Goal: Transaction & Acquisition: Purchase product/service

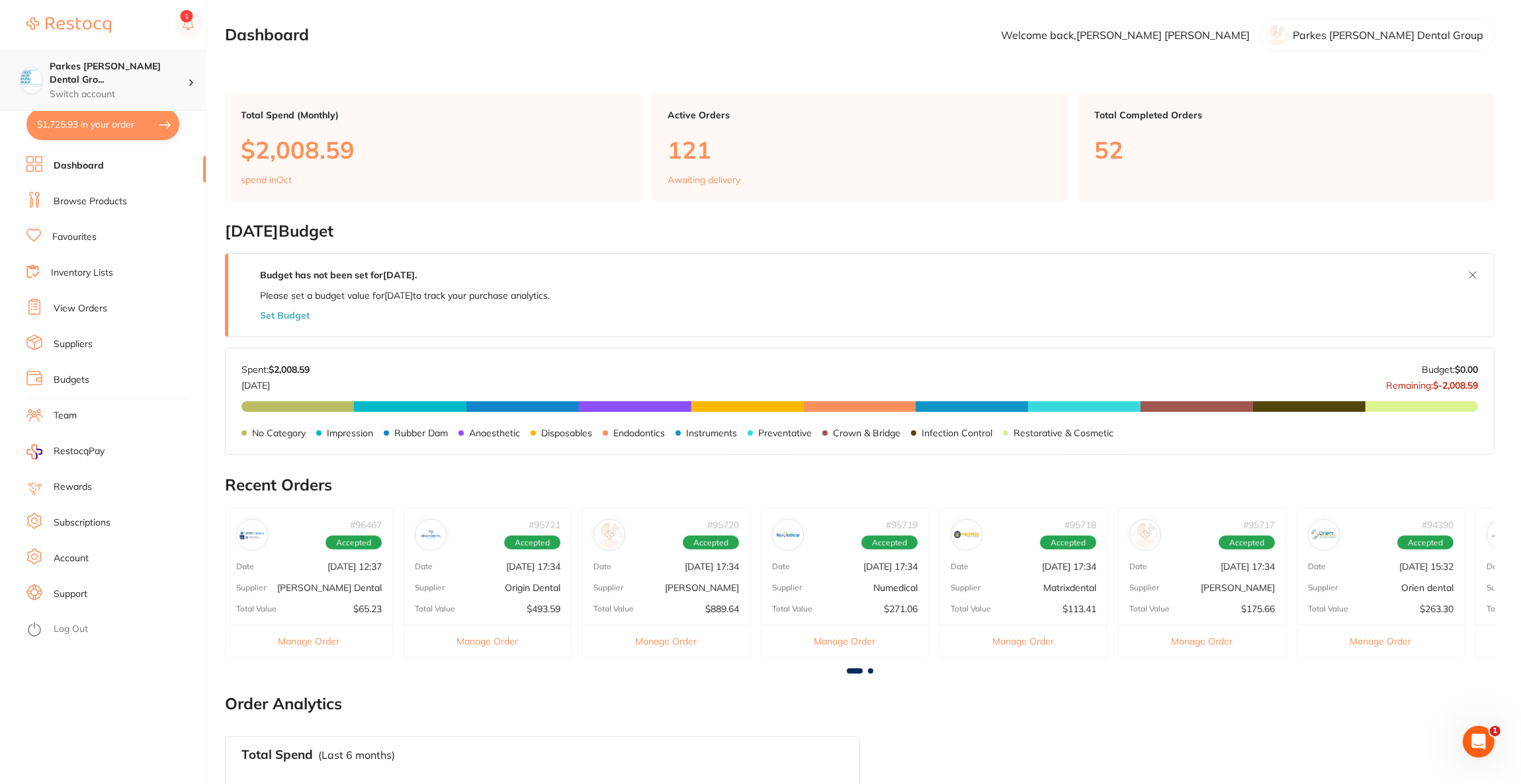
click at [178, 88] on p "Switch account" at bounding box center [118, 94] width 138 height 13
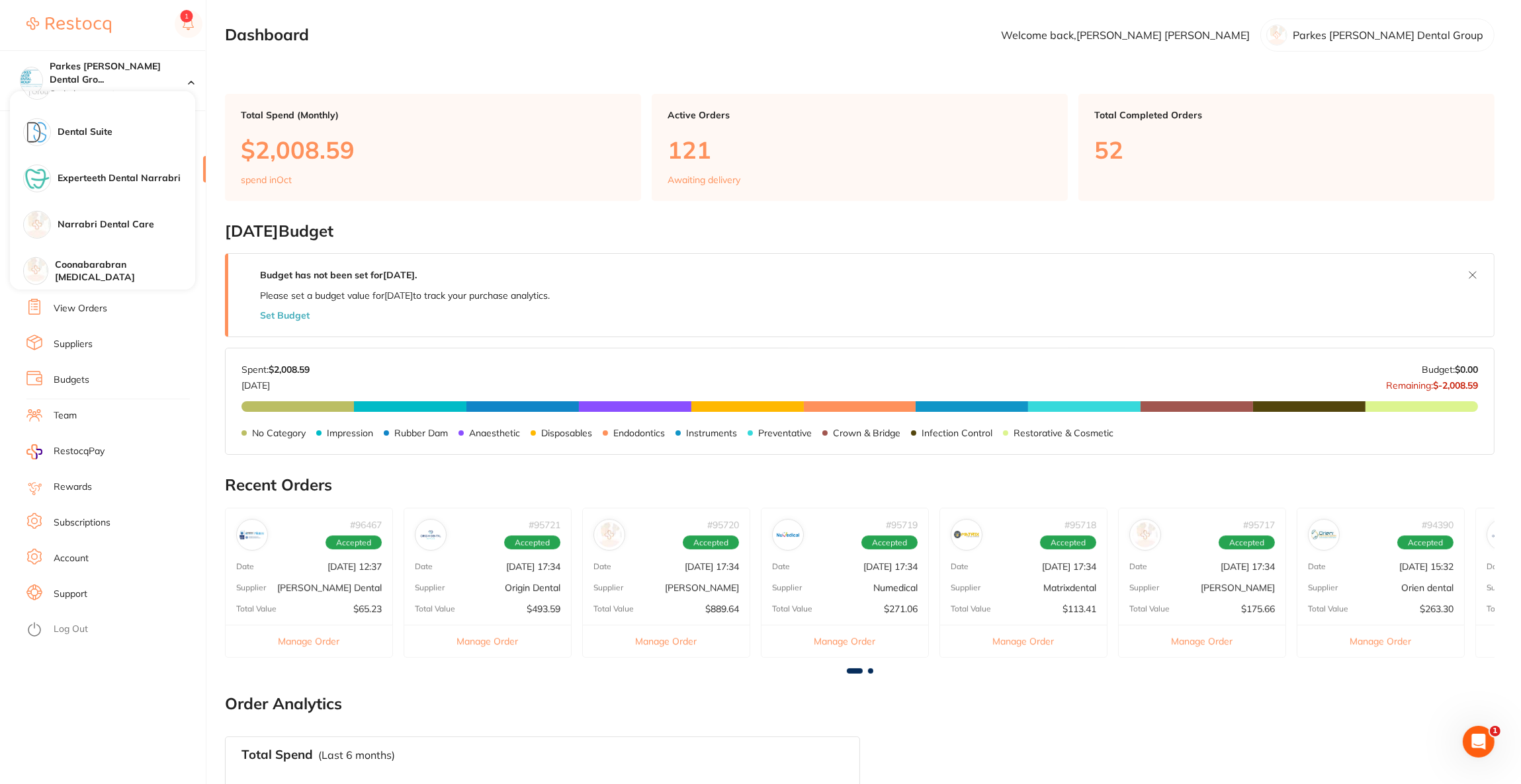
scroll to position [867, 0]
click at [117, 210] on div "Burnie Smile Care" at bounding box center [103, 220] width 185 height 46
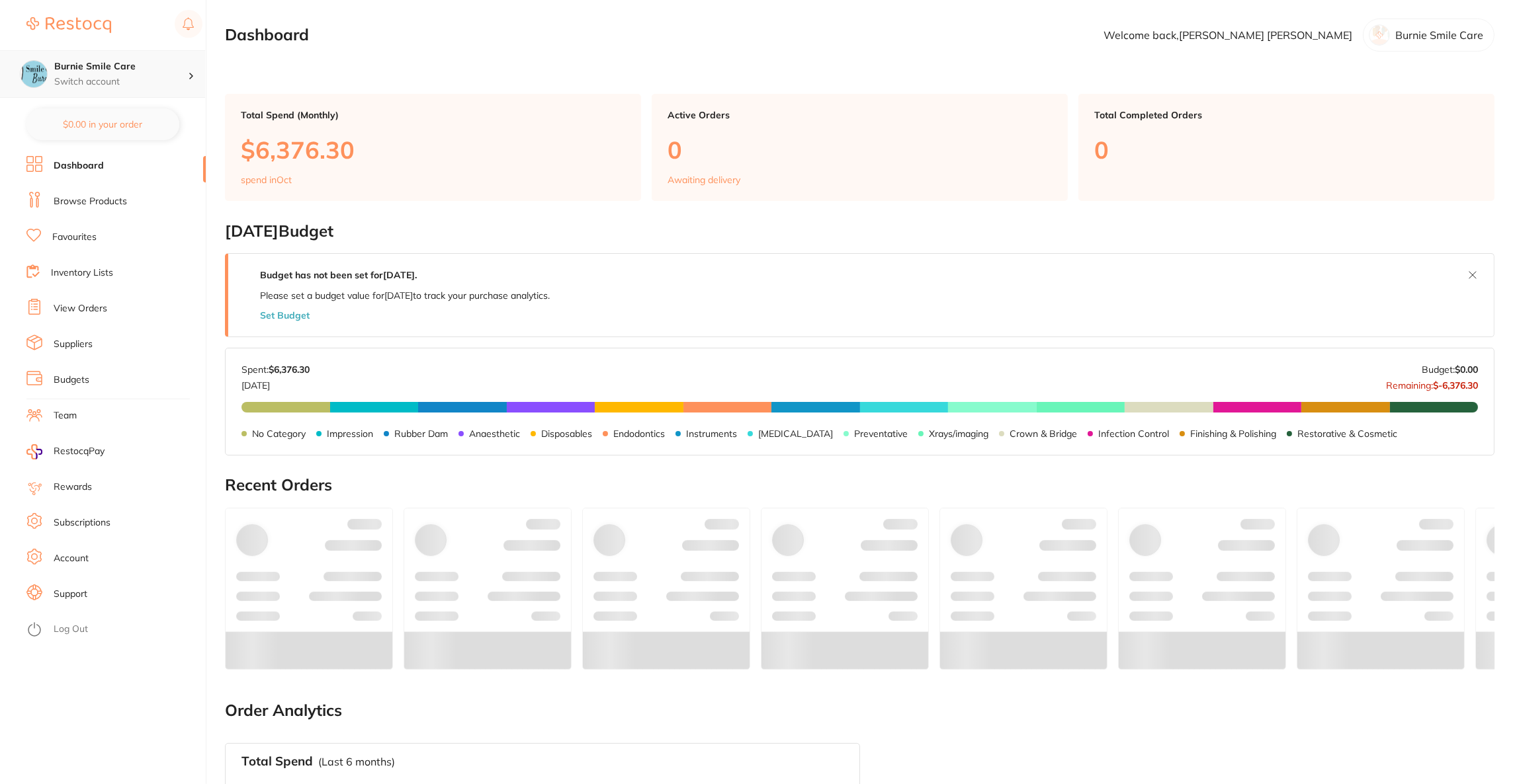
click at [132, 77] on p "Switch account" at bounding box center [120, 81] width 133 height 13
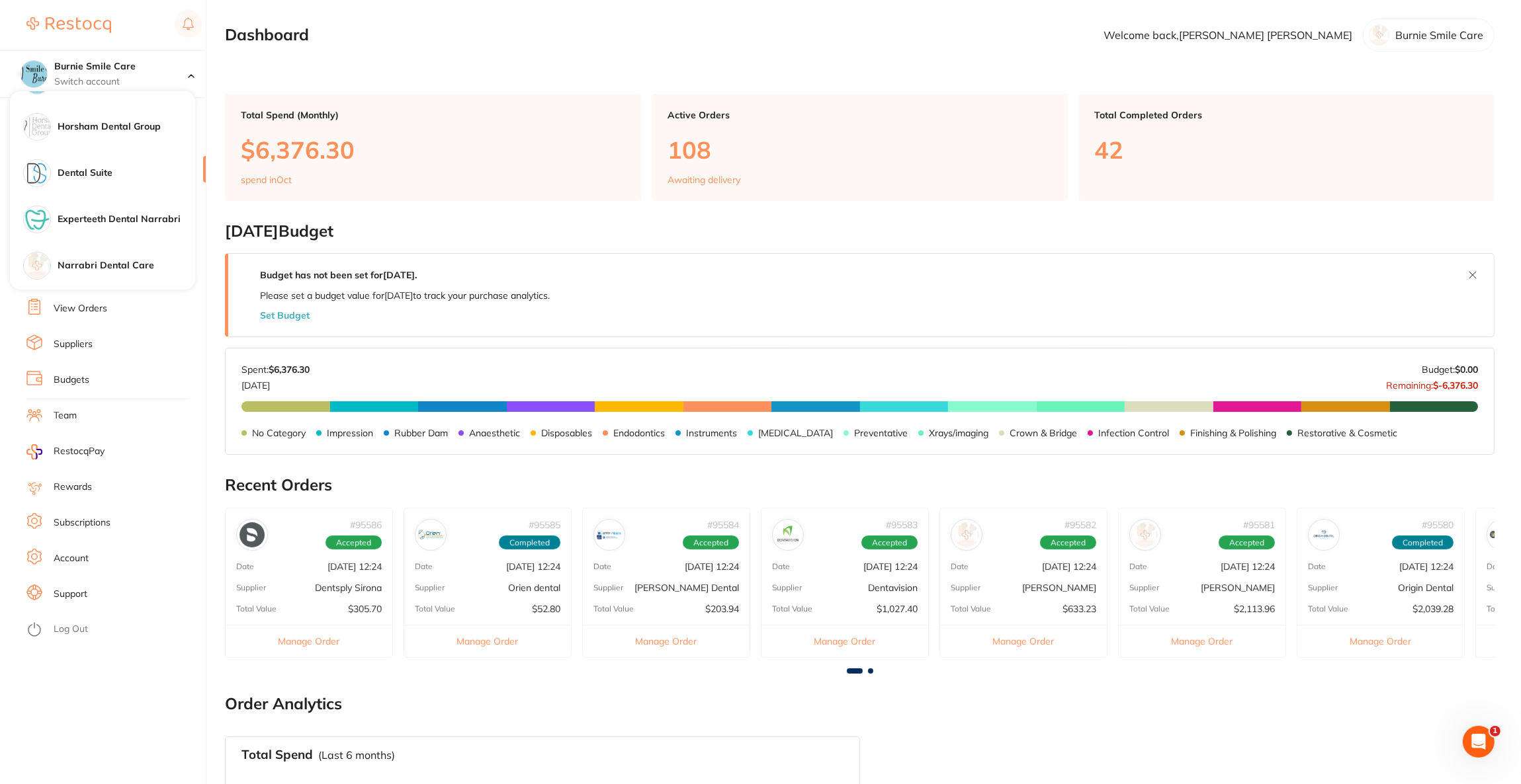
click at [120, 162] on div "Dental Suite" at bounding box center [103, 173] width 185 height 46
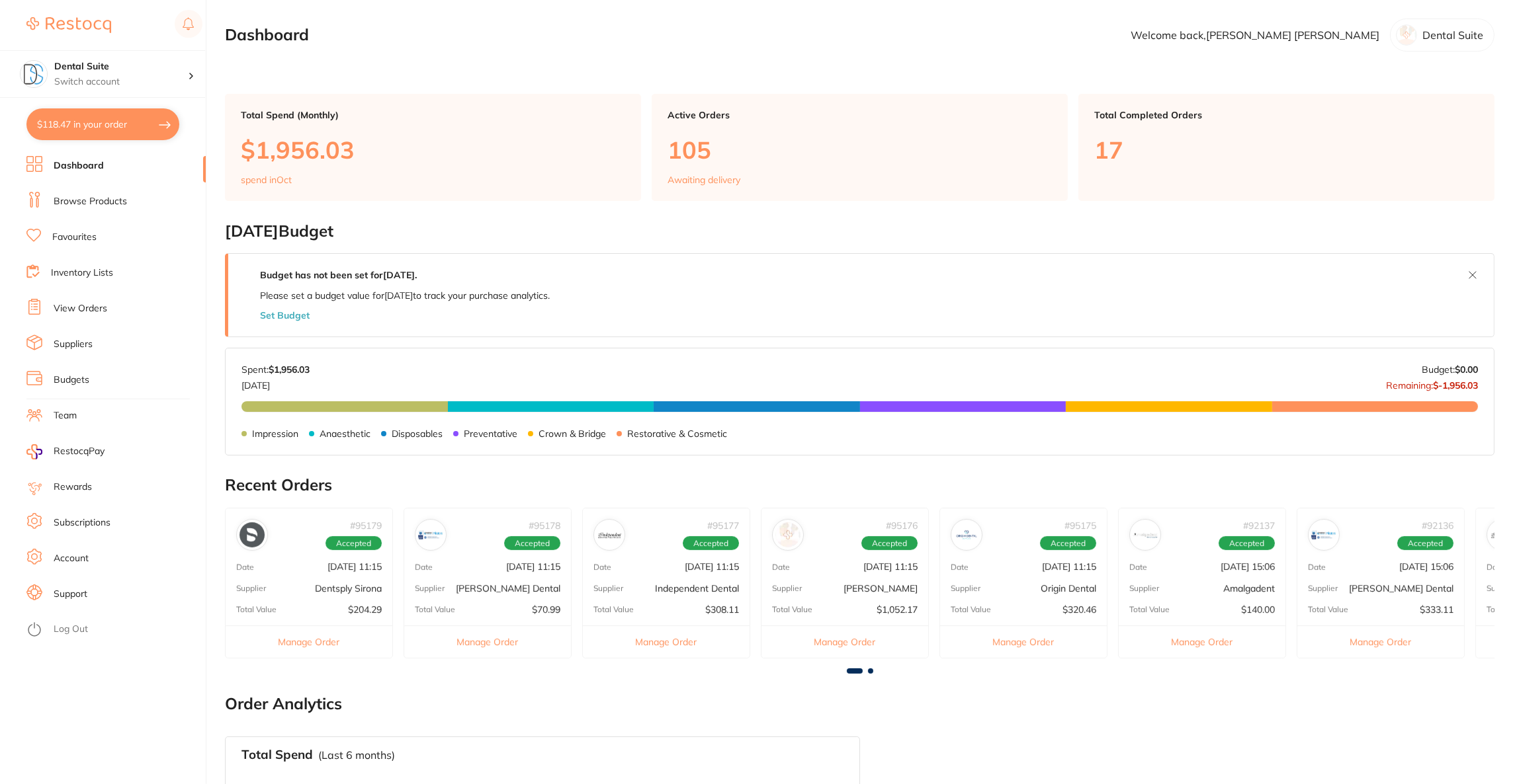
click at [108, 129] on button "$118.47 in your order" at bounding box center [103, 124] width 153 height 32
checkbox input "true"
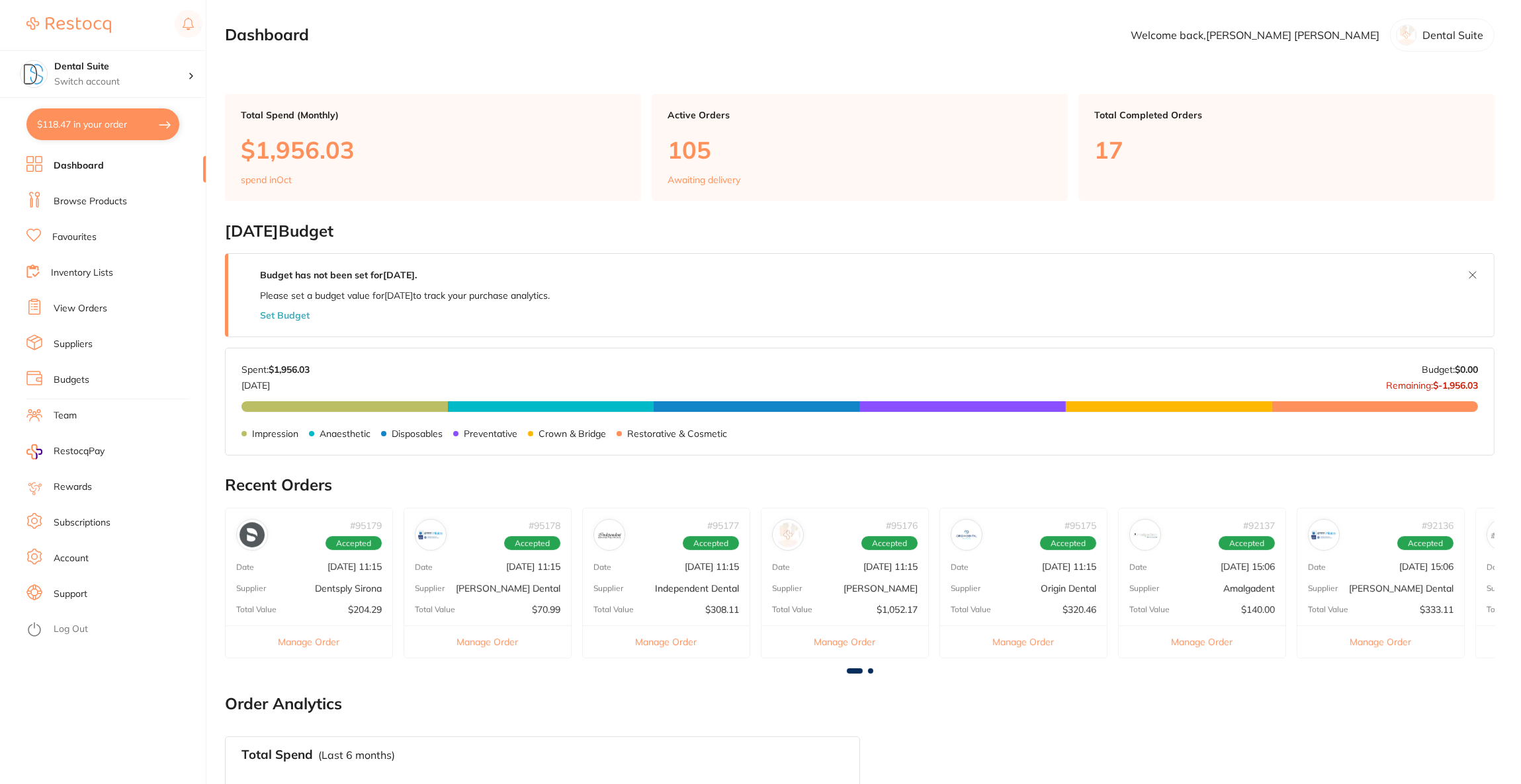
checkbox input "true"
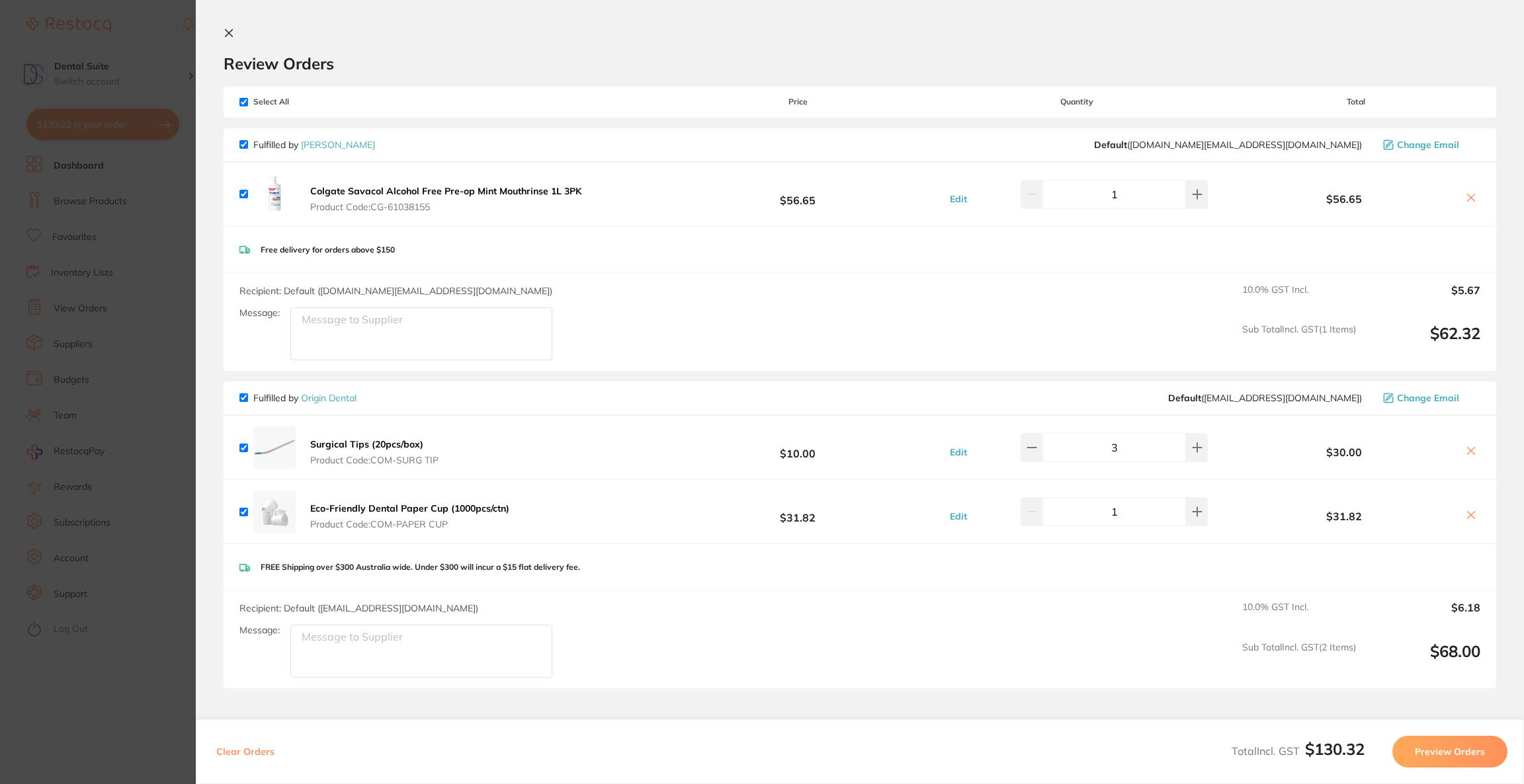
click at [153, 402] on section "Update RRP Set your pre negotiated price for this item. Item Agreed RRP (excl. …" at bounding box center [762, 392] width 1524 height 784
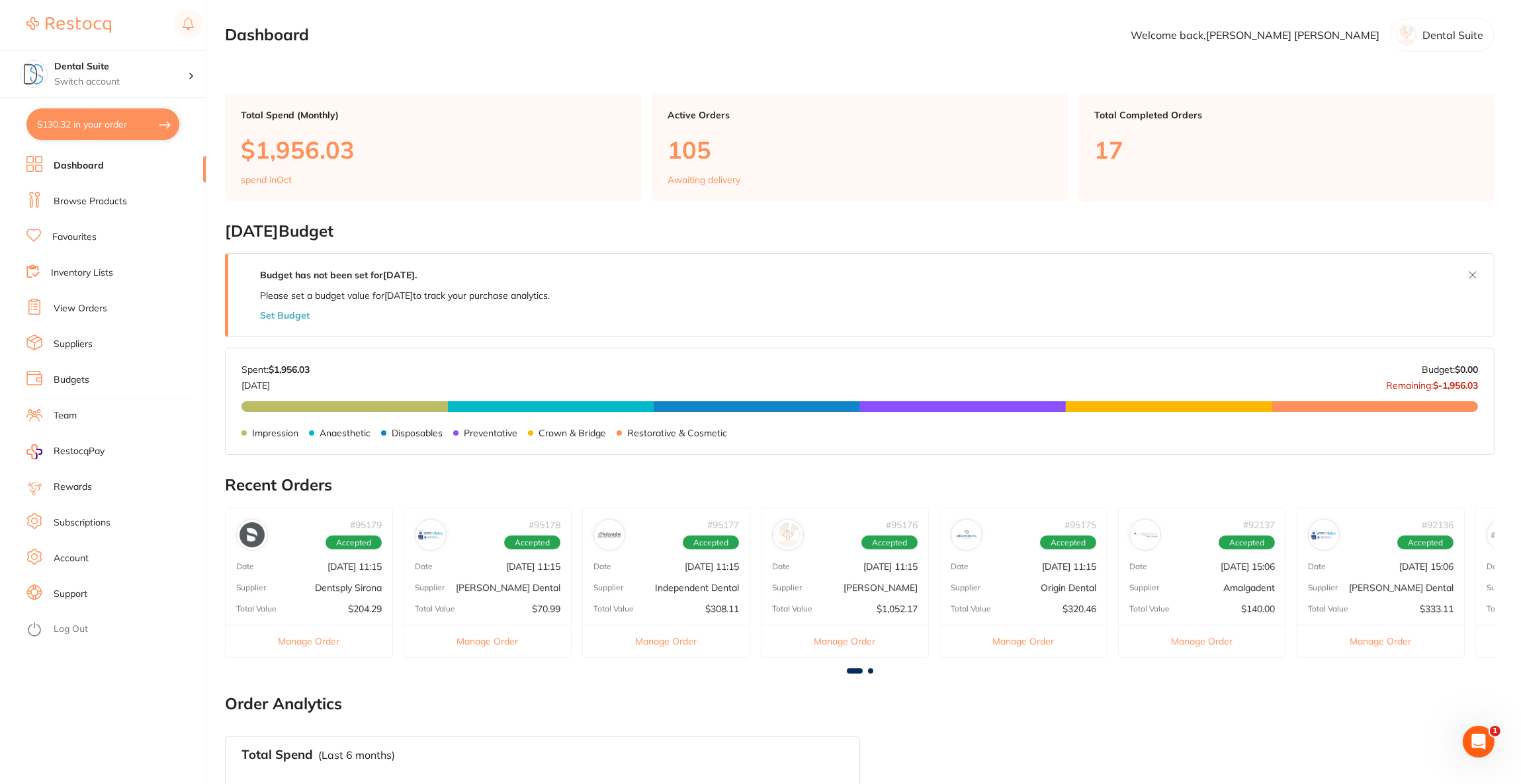
click at [80, 206] on link "Browse Products" at bounding box center [90, 201] width 73 height 13
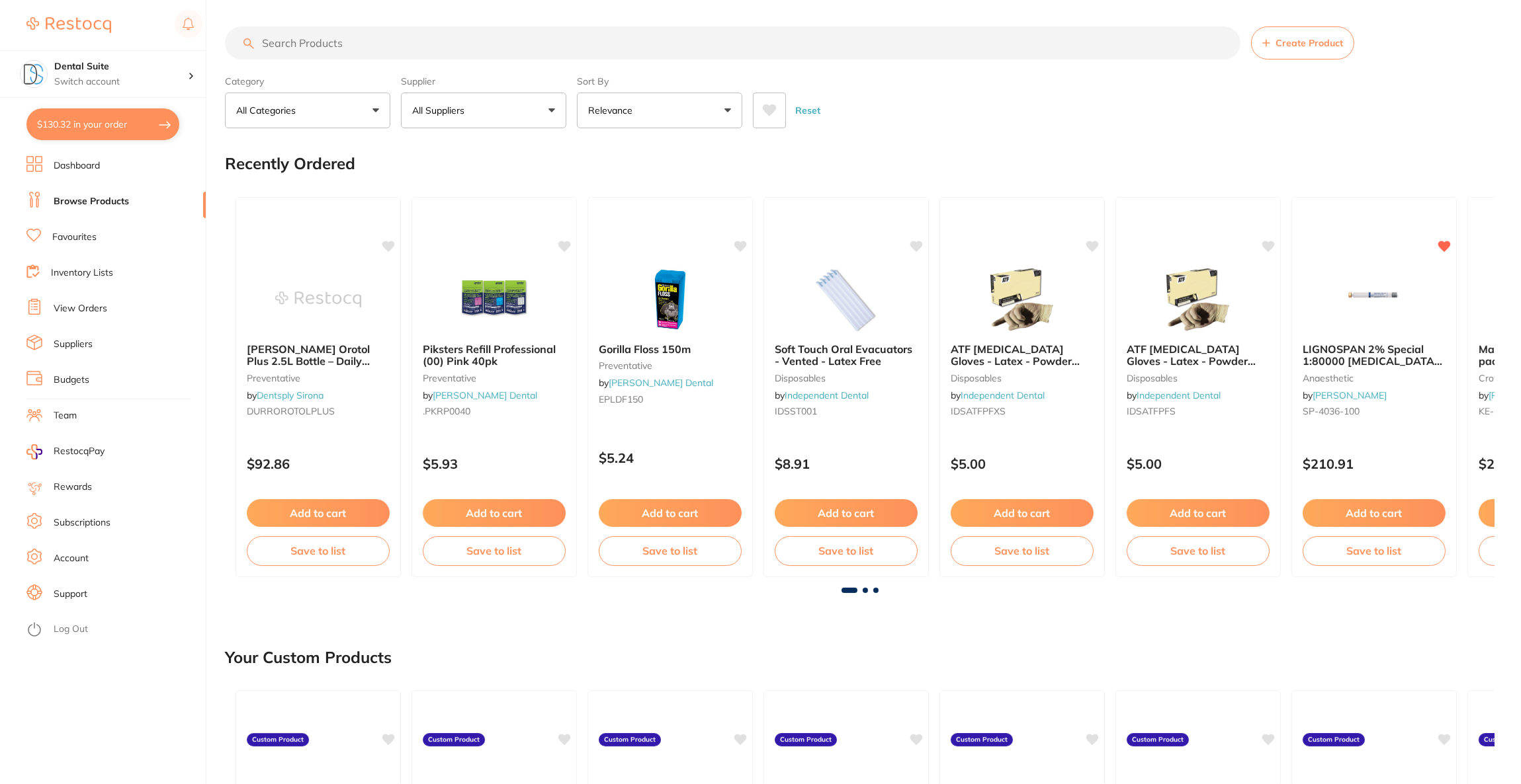
click at [384, 46] on input "search" at bounding box center [733, 43] width 1016 height 34
click at [387, 46] on input "search" at bounding box center [733, 43] width 1016 height 34
type input "surgical tips"
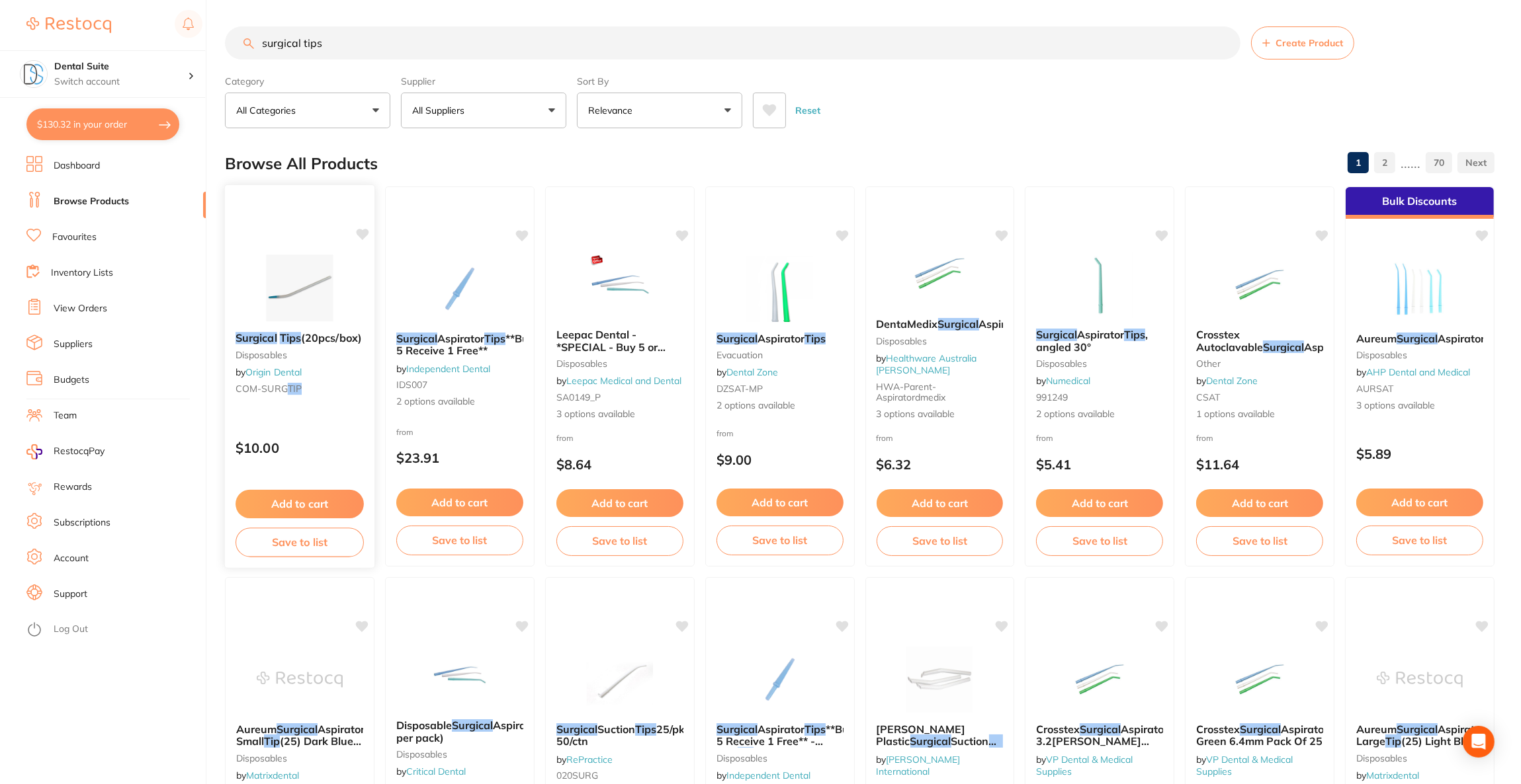
click at [296, 285] on img at bounding box center [300, 288] width 87 height 67
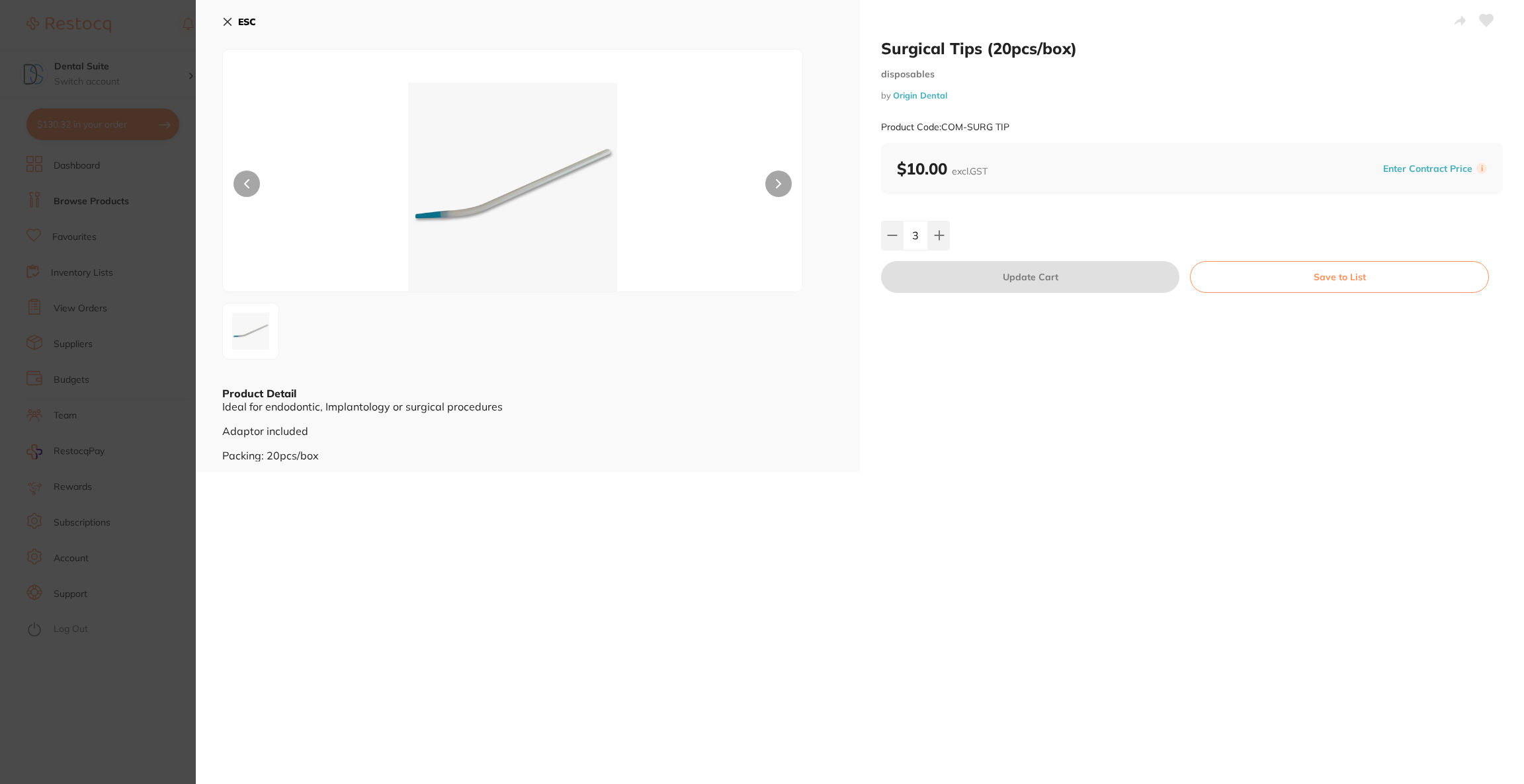
click at [131, 328] on section "Surgical Tips (20pcs/box) disposables by Origin Dental Product Code: COM-SURG T…" at bounding box center [762, 392] width 1524 height 784
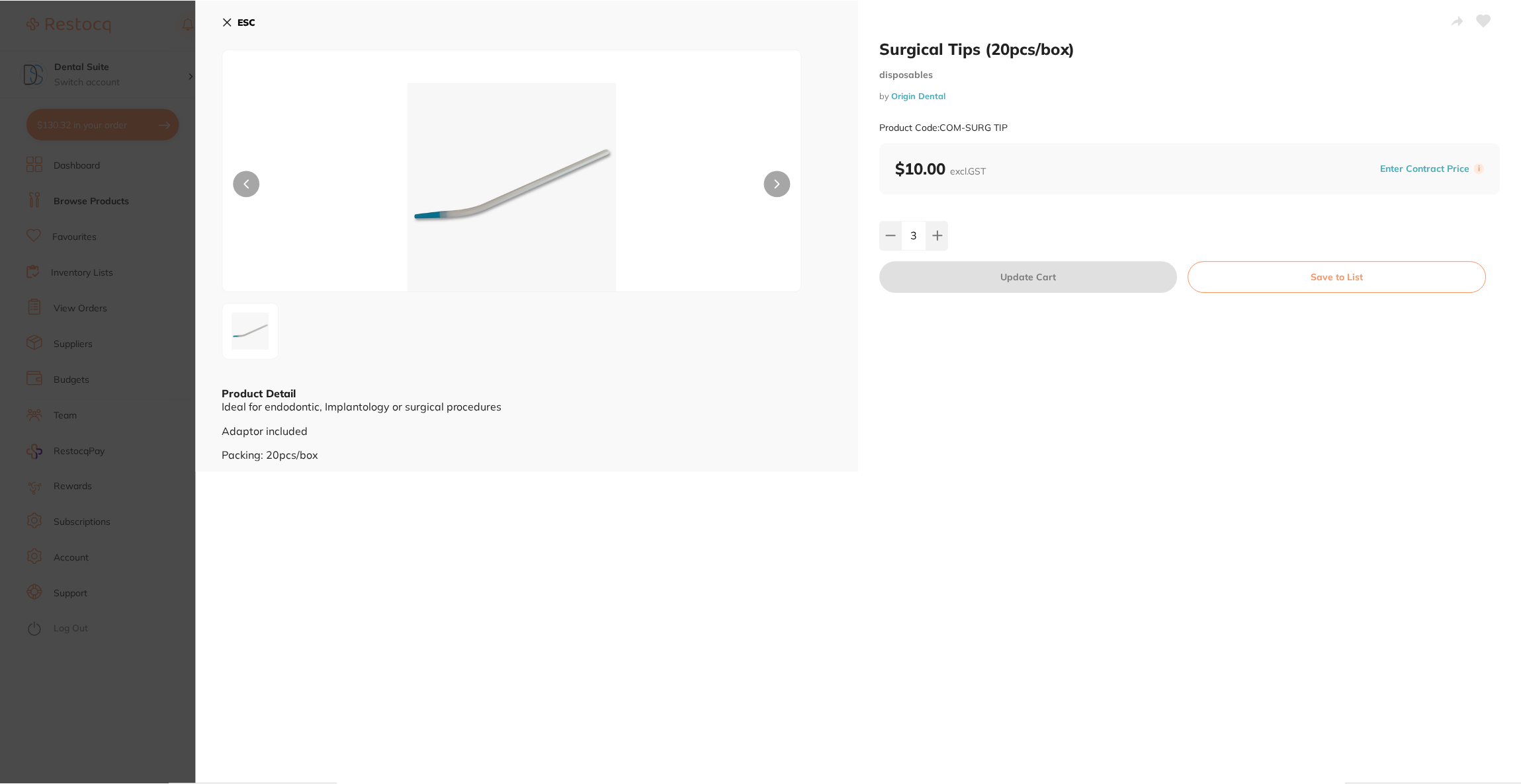
scroll to position [36, 0]
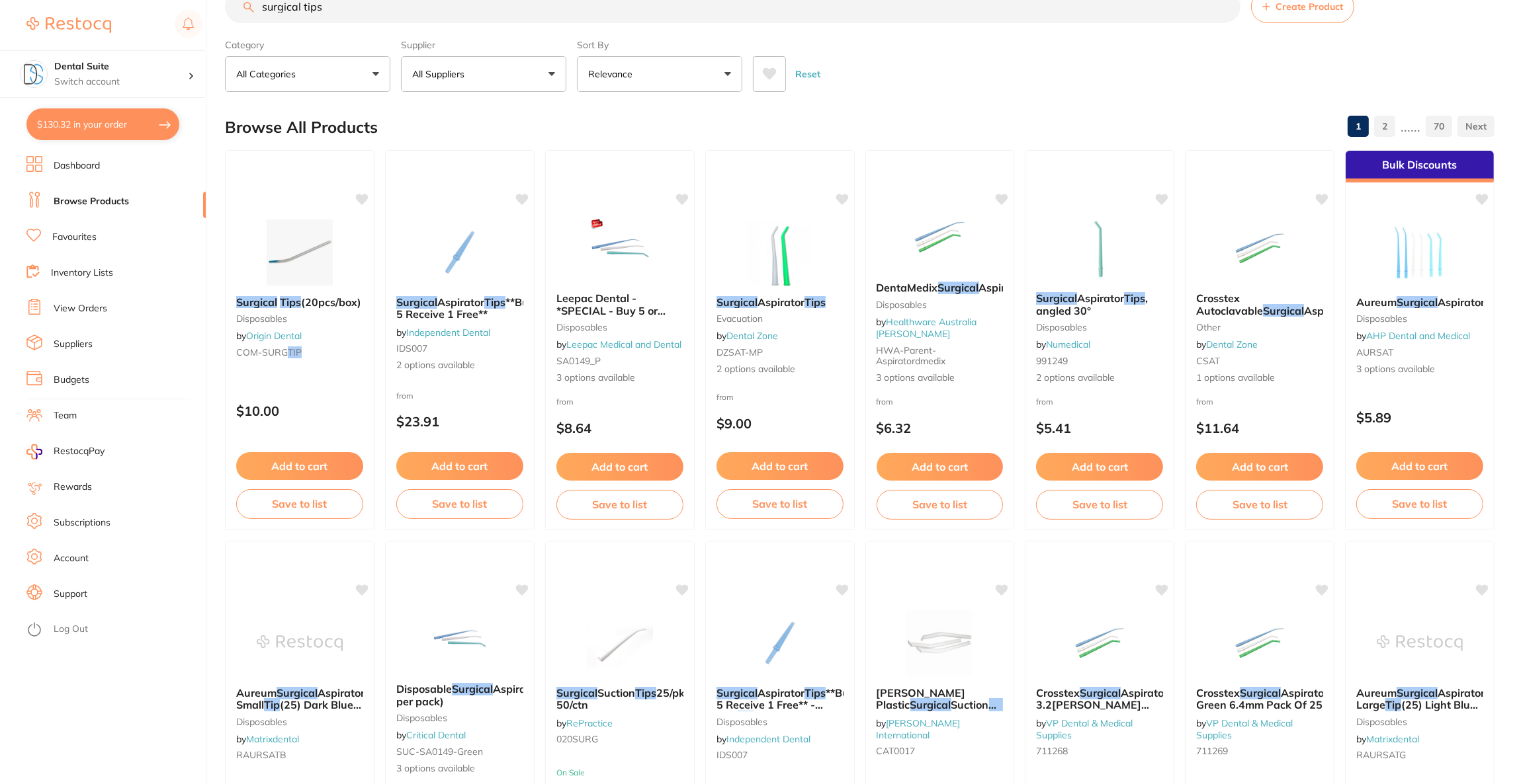
click at [515, 78] on button "All Suppliers" at bounding box center [483, 74] width 166 height 36
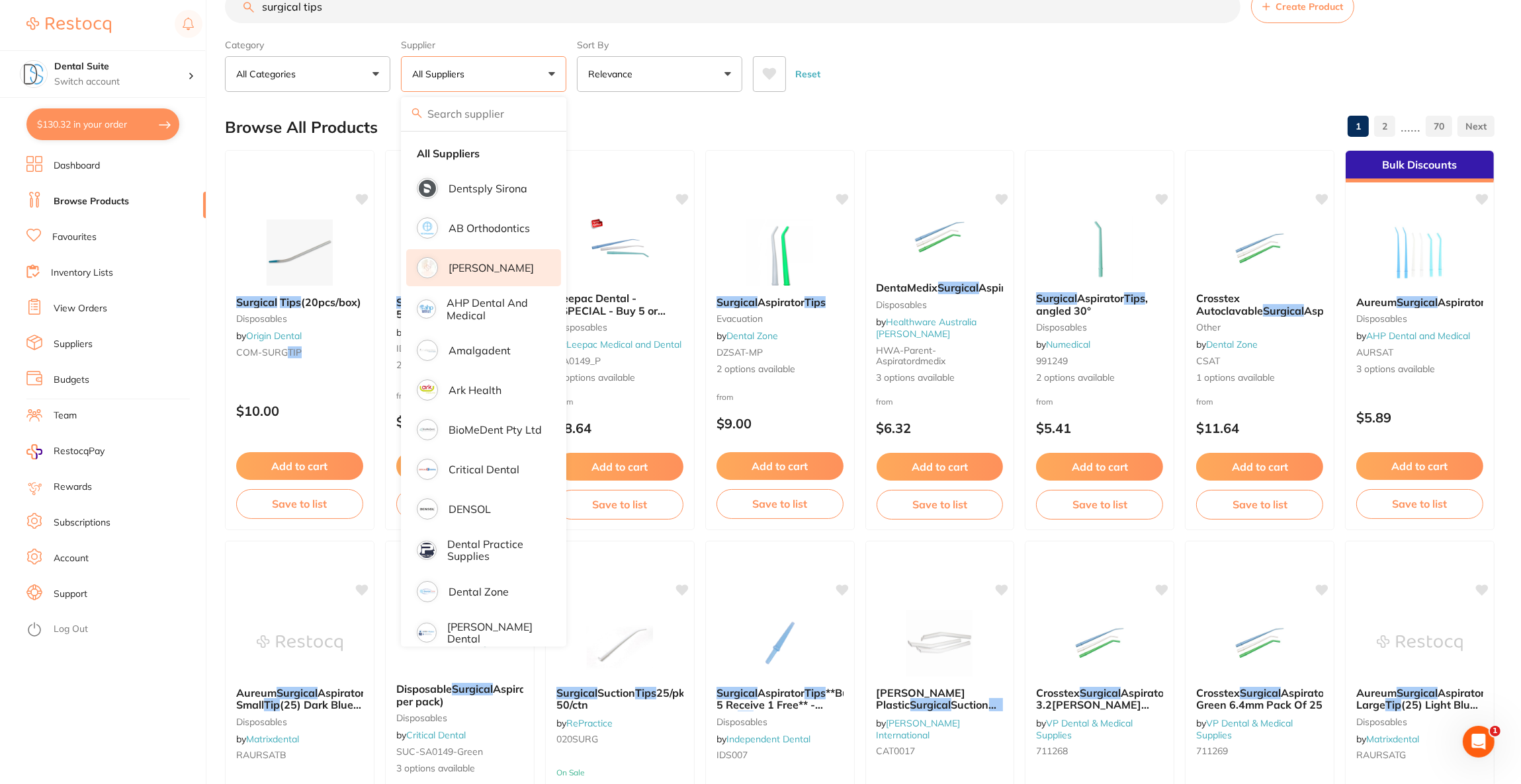
click at [462, 262] on p "[PERSON_NAME]" at bounding box center [491, 268] width 86 height 12
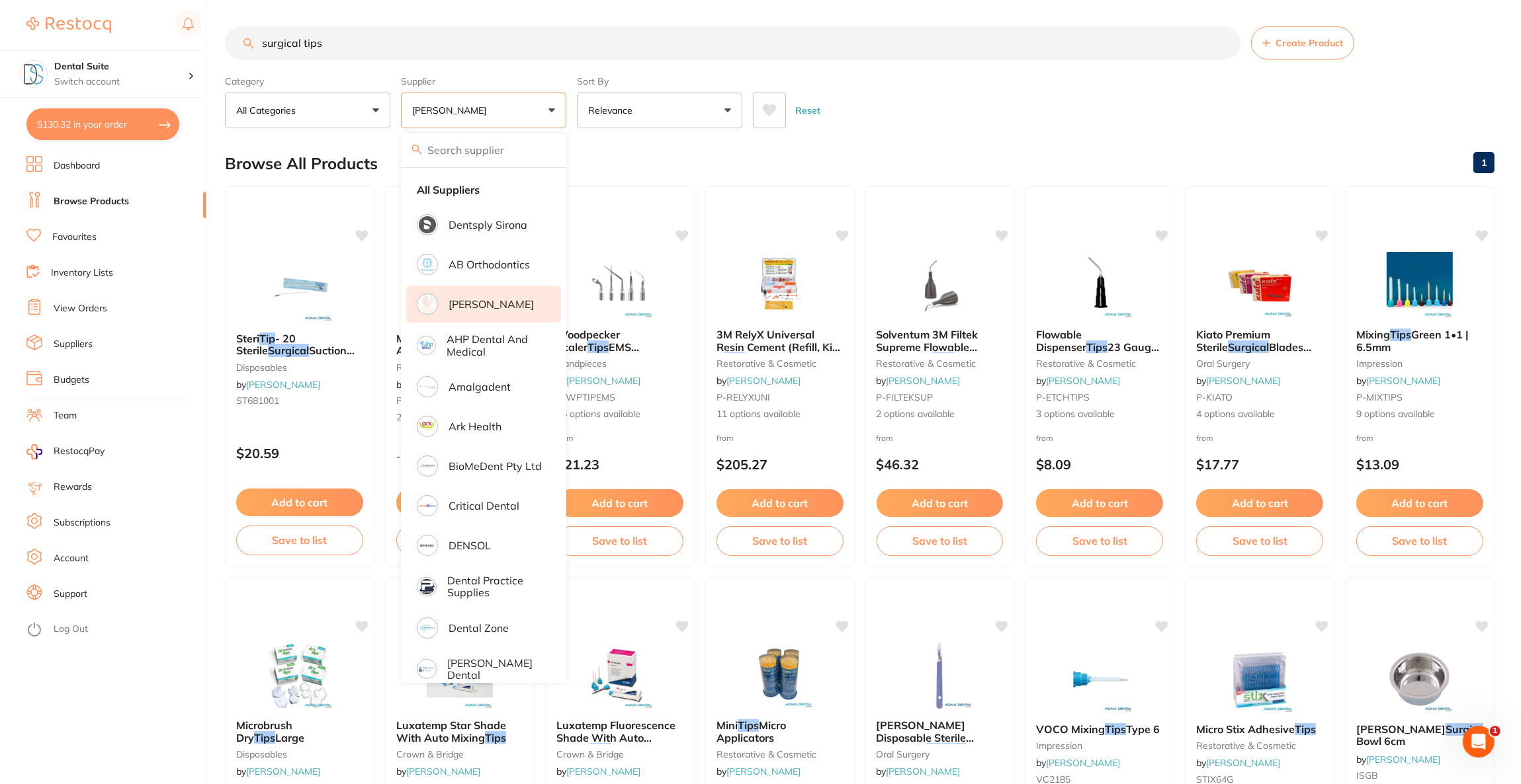
click at [1031, 57] on input "surgical tips" at bounding box center [733, 43] width 1016 height 34
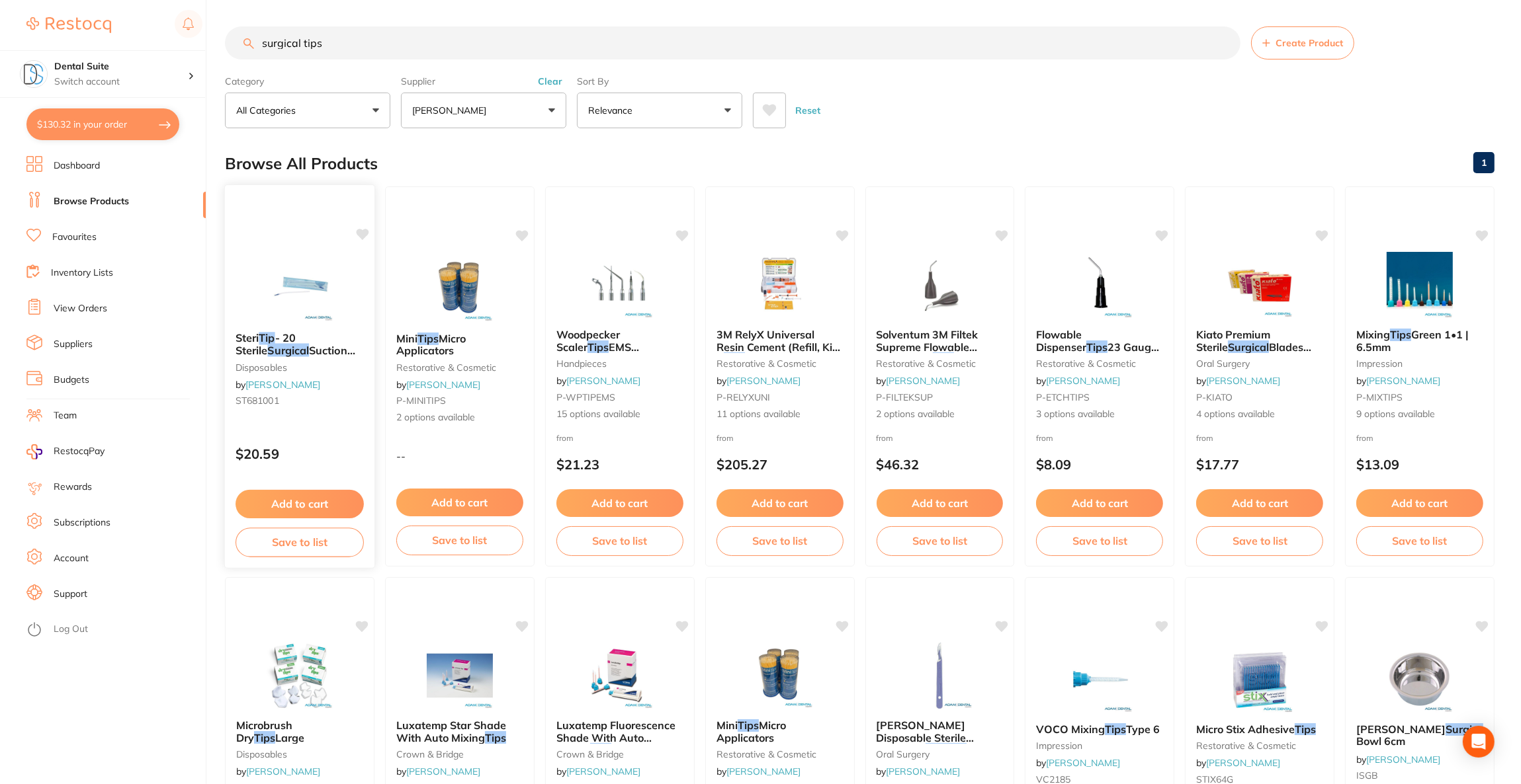
click at [311, 260] on img at bounding box center [300, 288] width 87 height 67
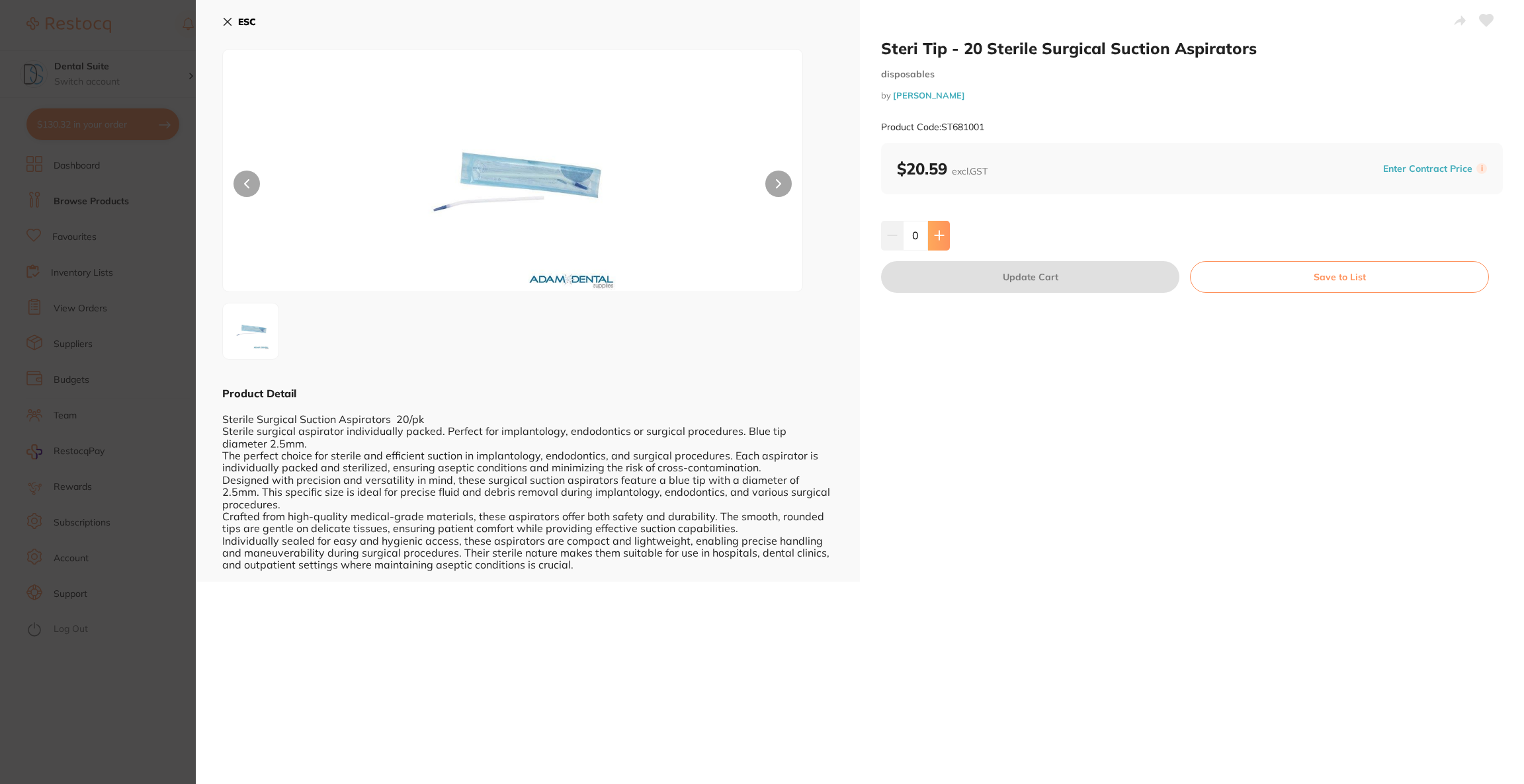
click at [934, 240] on icon at bounding box center [939, 235] width 11 height 11
type input "3"
click at [923, 274] on button "Update Cart" at bounding box center [1030, 277] width 298 height 32
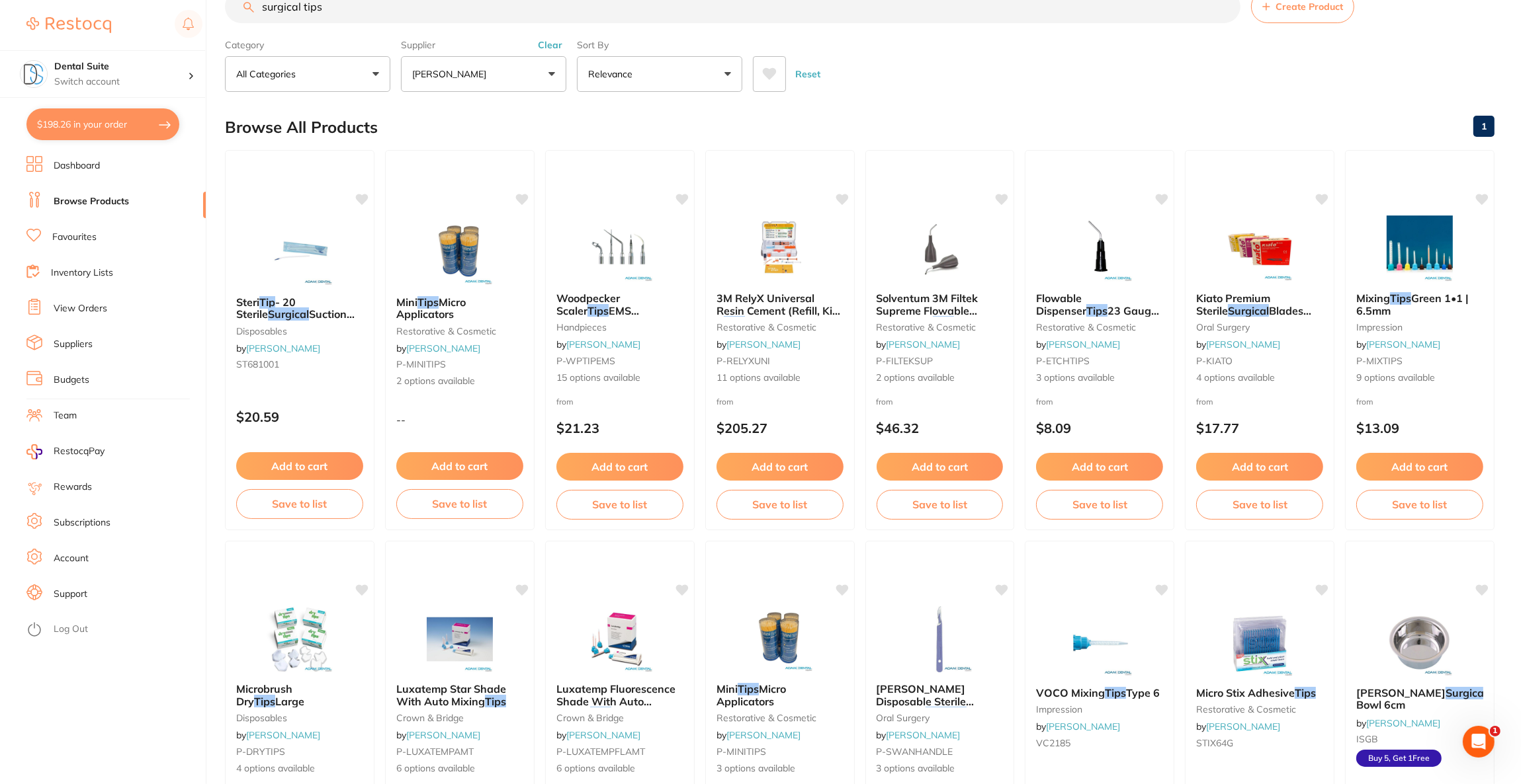
click at [96, 137] on button "$198.26 in your order" at bounding box center [103, 124] width 153 height 32
checkbox input "true"
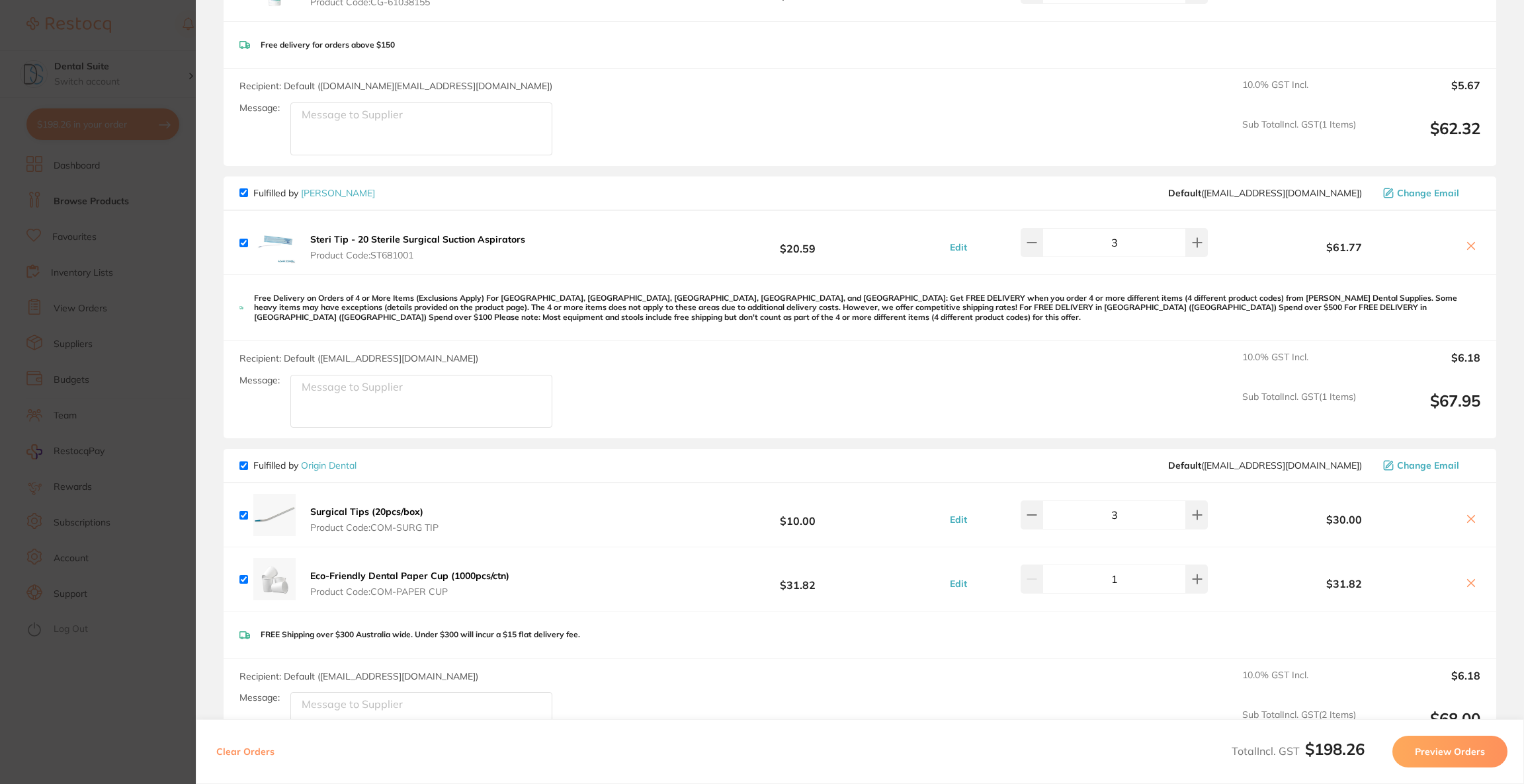
scroll to position [223, 0]
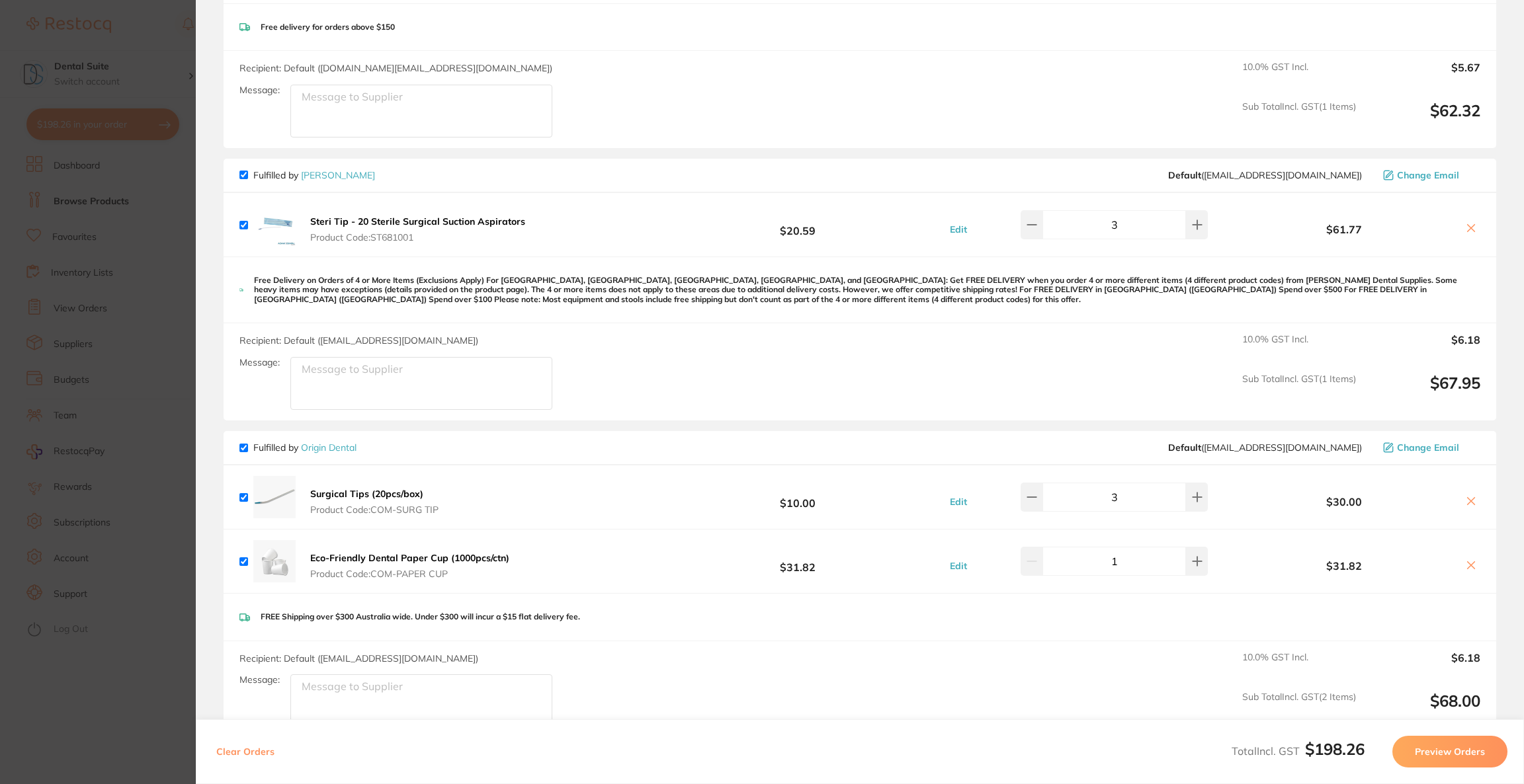
click at [1468, 496] on icon at bounding box center [1471, 501] width 11 height 11
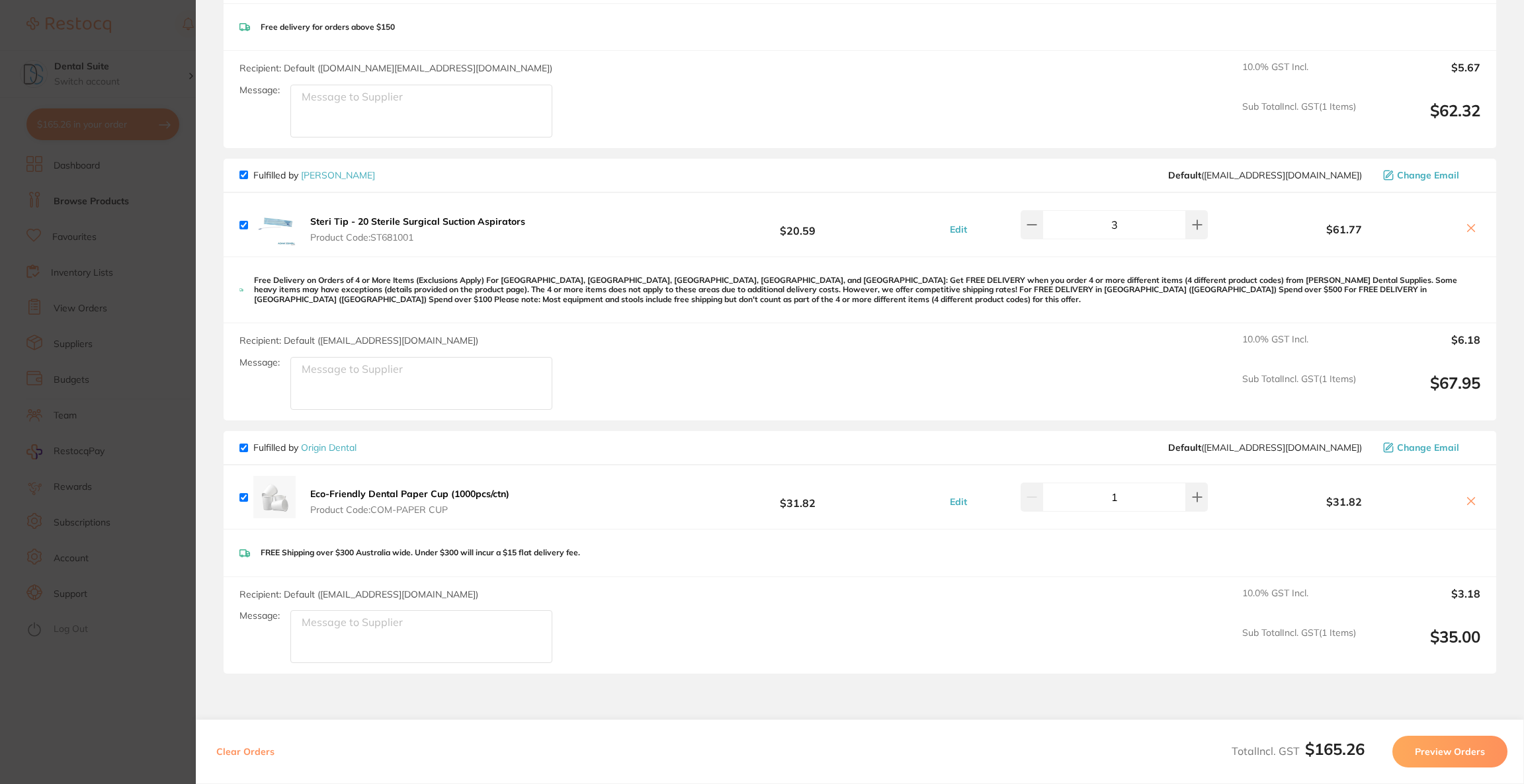
click at [125, 508] on section "Update RRP Set your pre negotiated price for this item. Item Agreed RRP (excl. …" at bounding box center [762, 392] width 1524 height 784
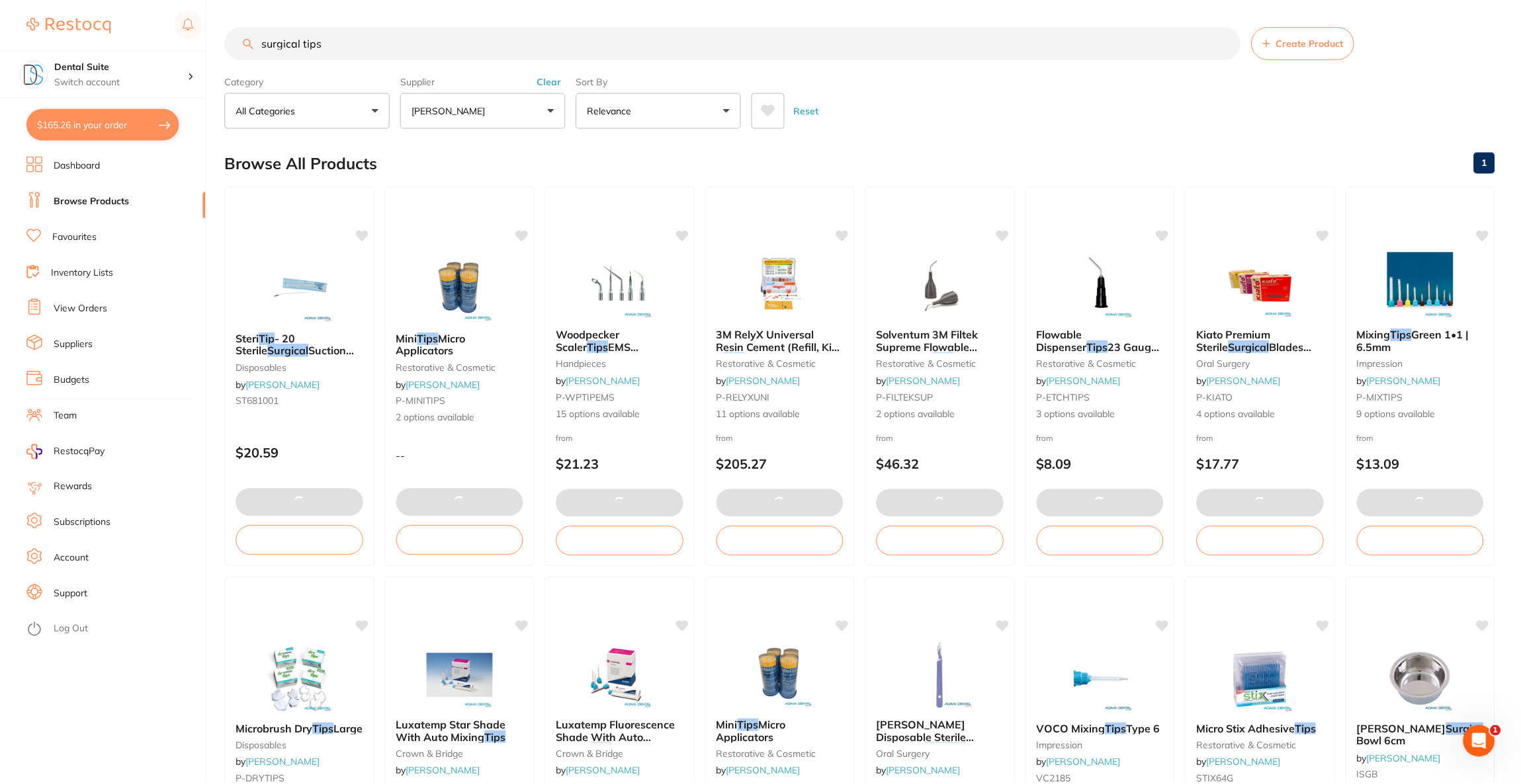
scroll to position [36, 0]
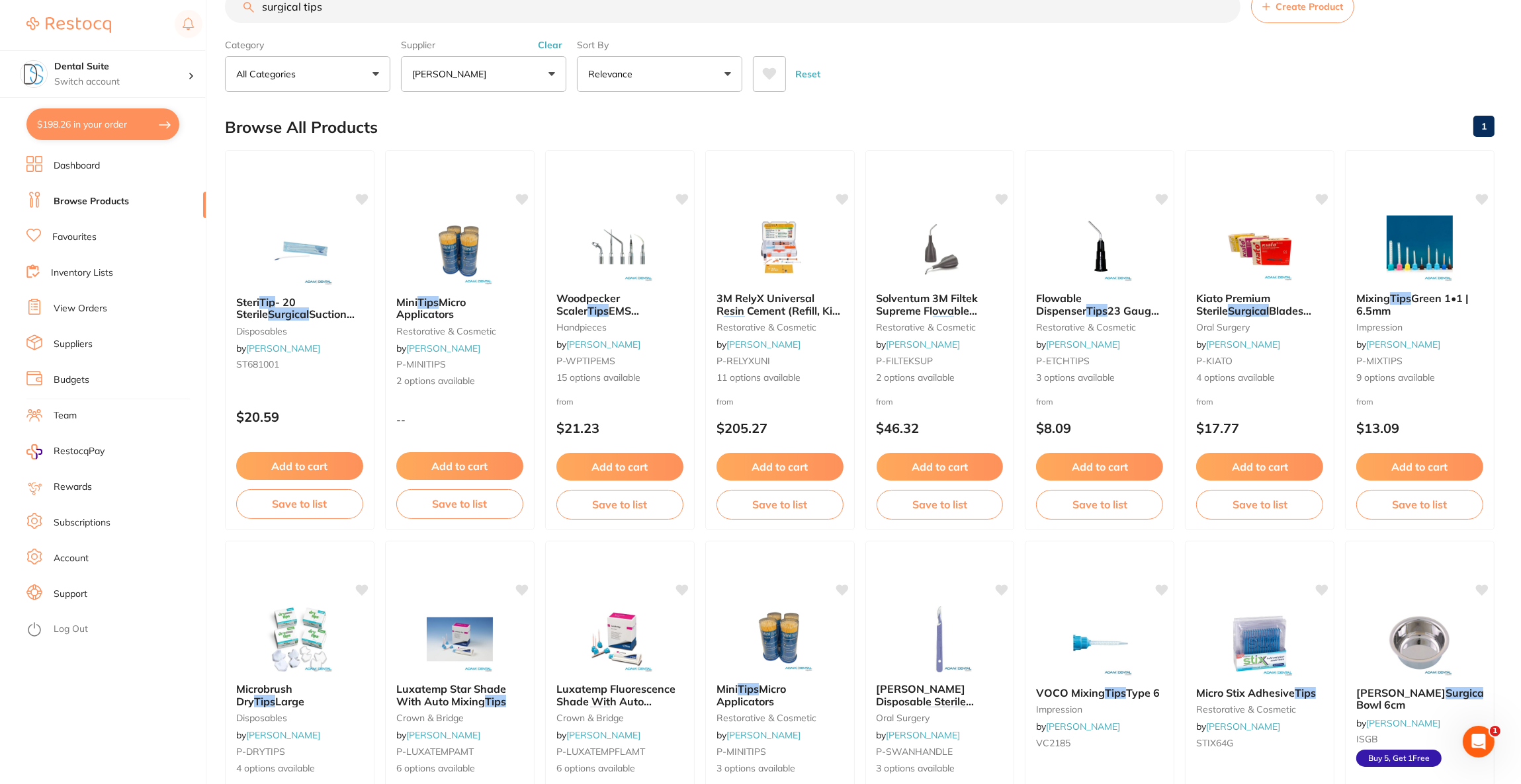
checkbox input "true"
drag, startPoint x: 401, startPoint y: 16, endPoint x: 194, endPoint y: 31, distance: 207.5
click at [194, 31] on div "$198.26 Dental Suite Switch account Riaz [MEDICAL_DATA] Experteeth Dental [GEOG…" at bounding box center [760, 355] width 1521 height 784
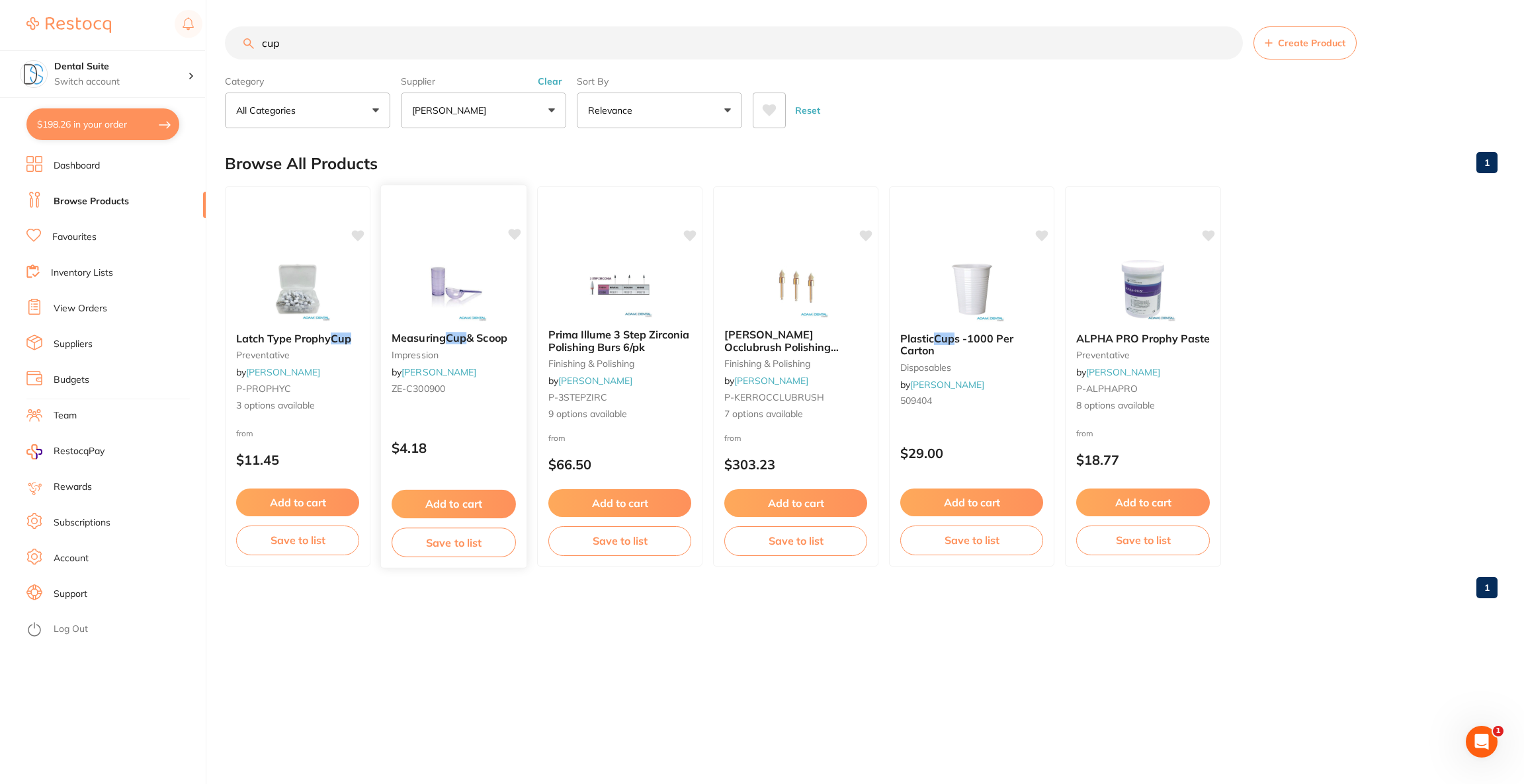
scroll to position [0, 0]
type input "cup"
click at [926, 286] on div at bounding box center [972, 288] width 166 height 67
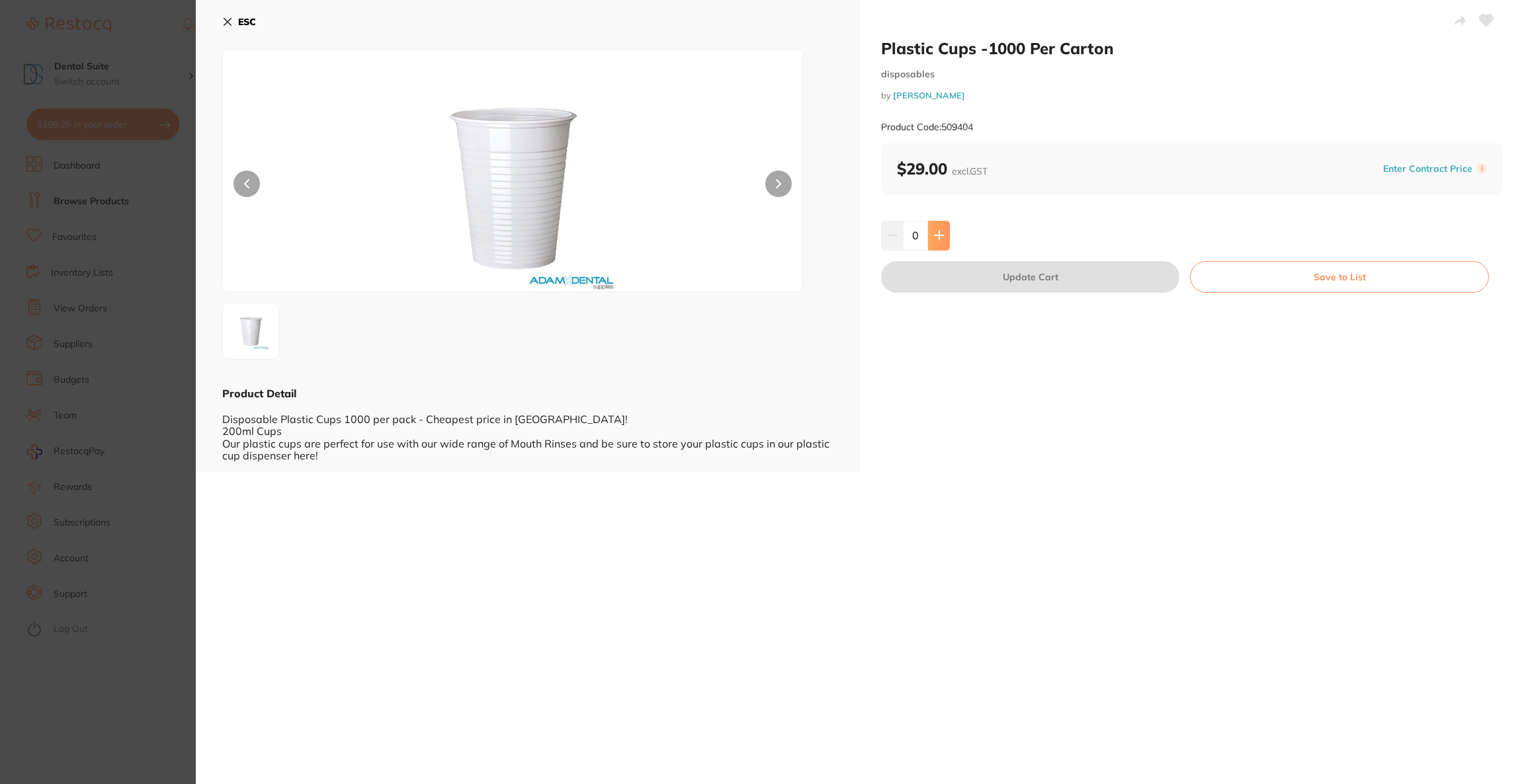
click at [940, 245] on button at bounding box center [939, 236] width 22 height 30
type input "1"
click at [941, 272] on button "Update Cart" at bounding box center [1030, 277] width 298 height 32
checkbox input "false"
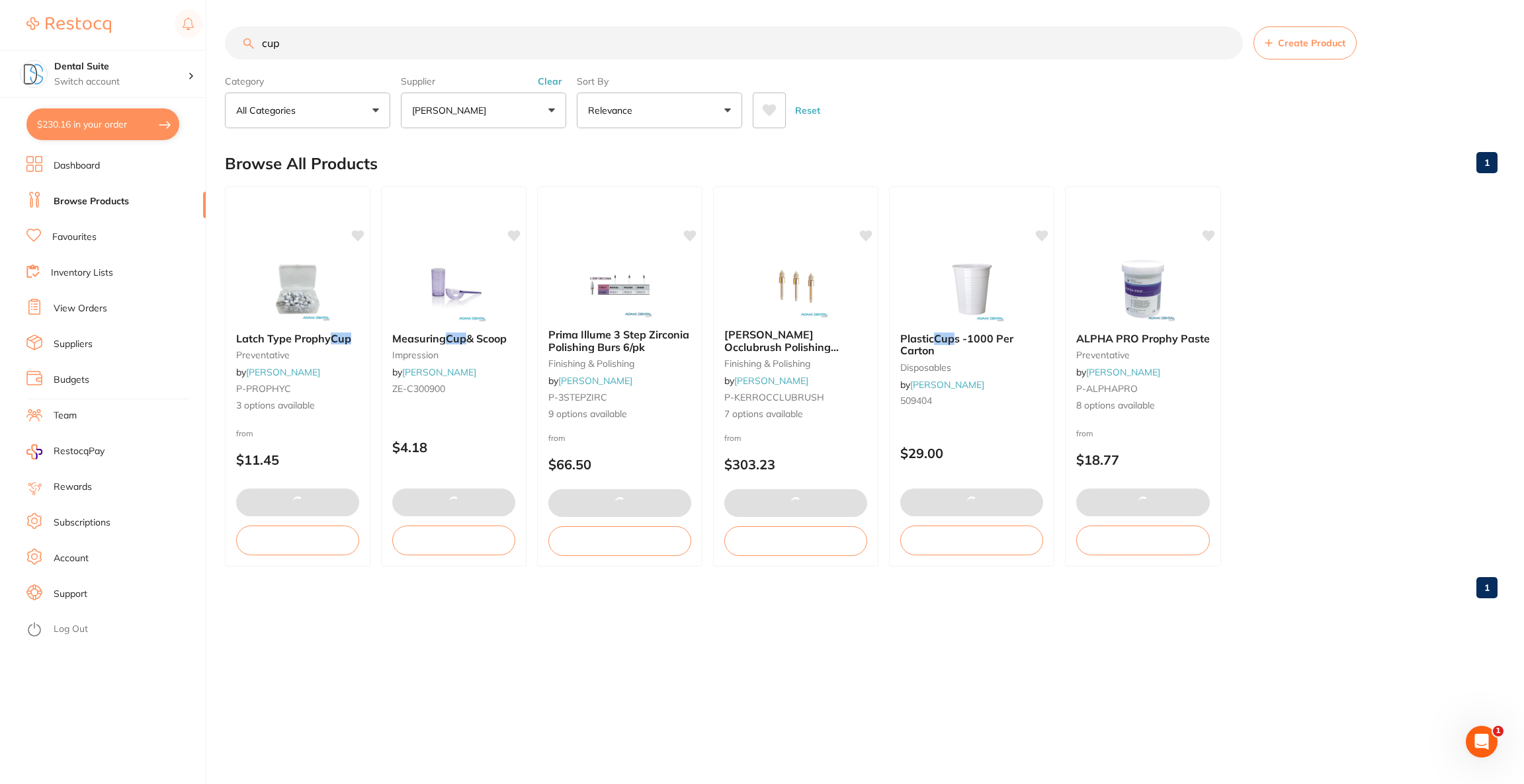
click at [135, 136] on button "$230.16 in your order" at bounding box center [103, 124] width 153 height 32
checkbox input "true"
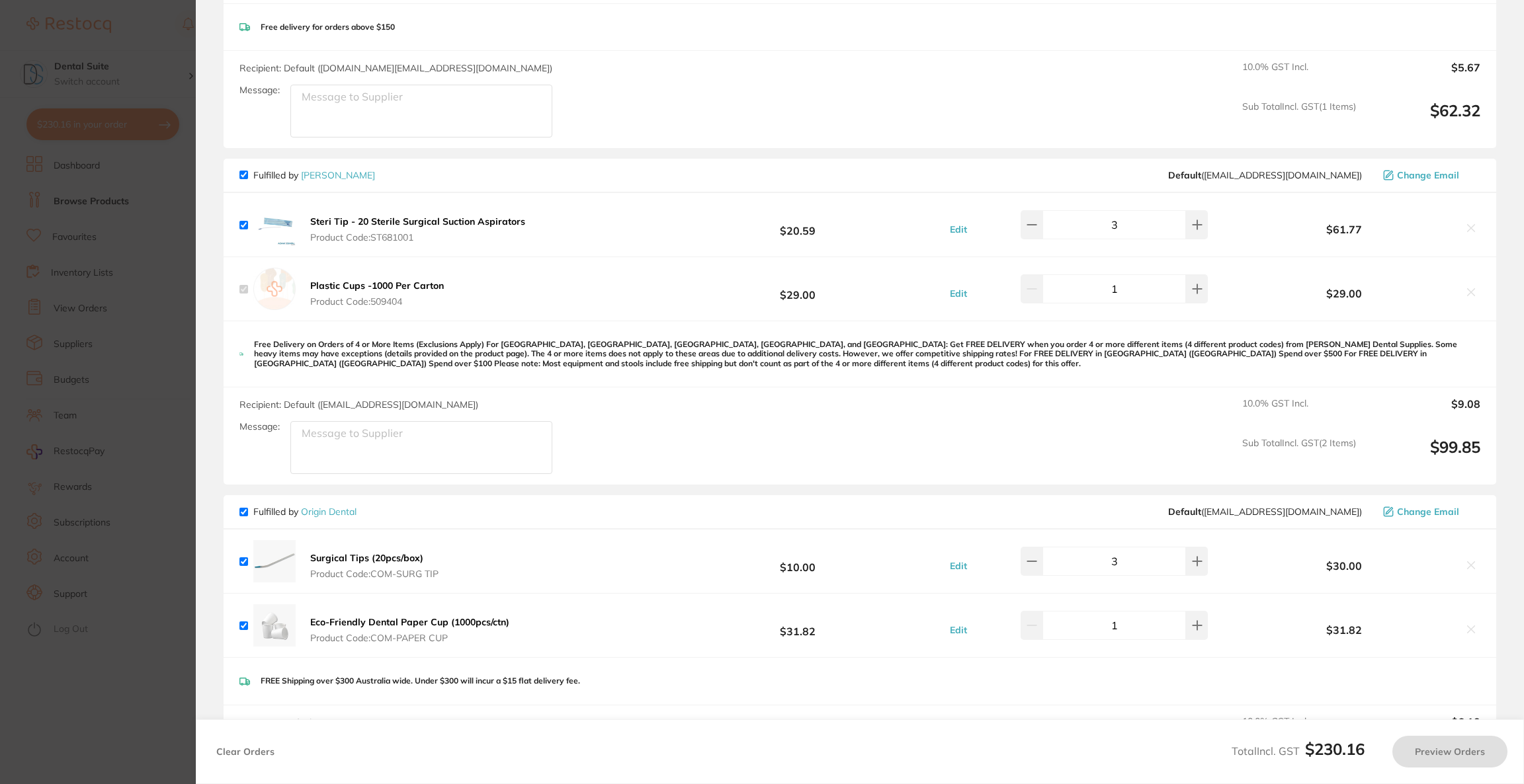
checkbox input "false"
checkbox input "true"
click at [1470, 561] on icon at bounding box center [1471, 564] width 7 height 7
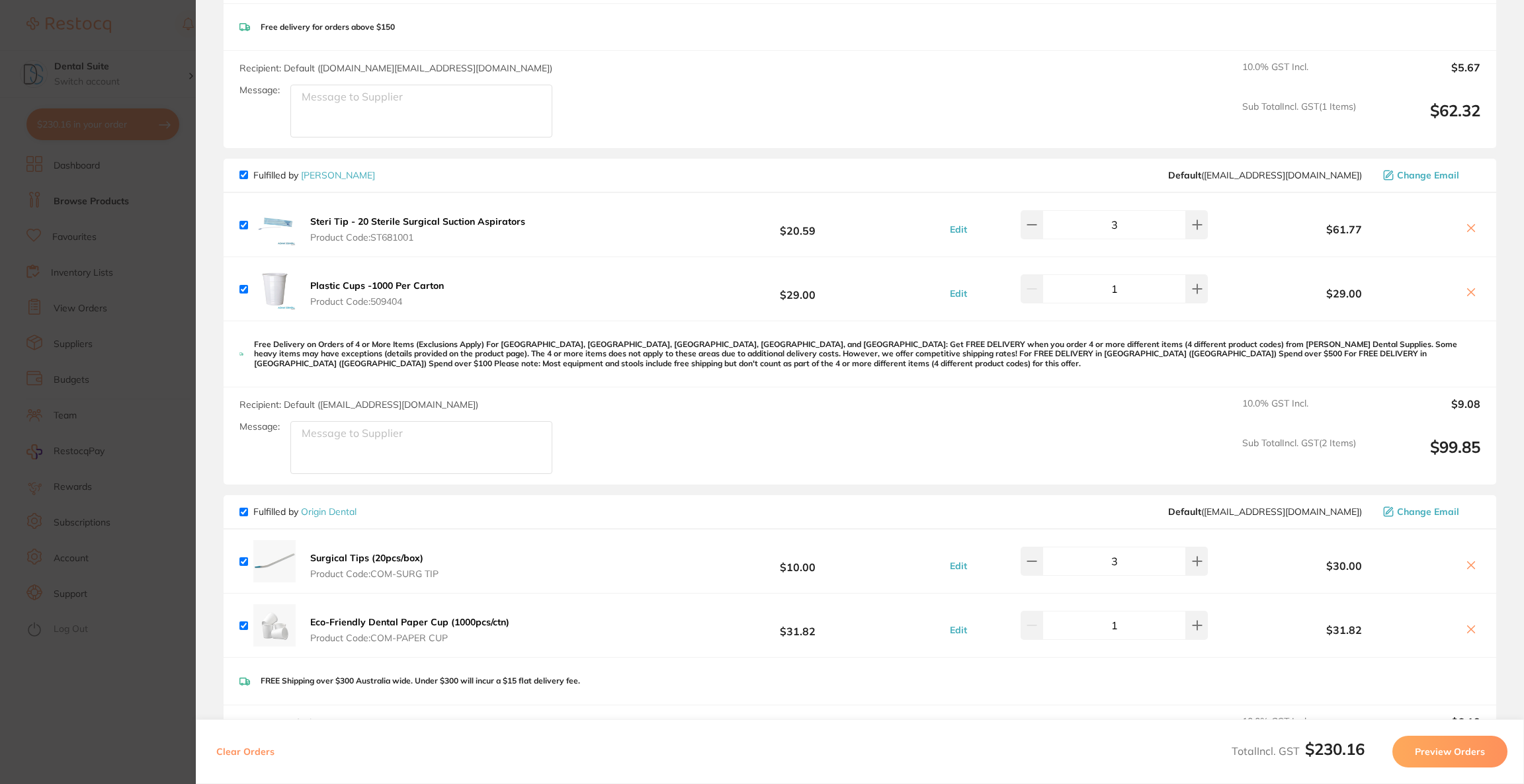
click at [1468, 563] on icon at bounding box center [1471, 564] width 7 height 7
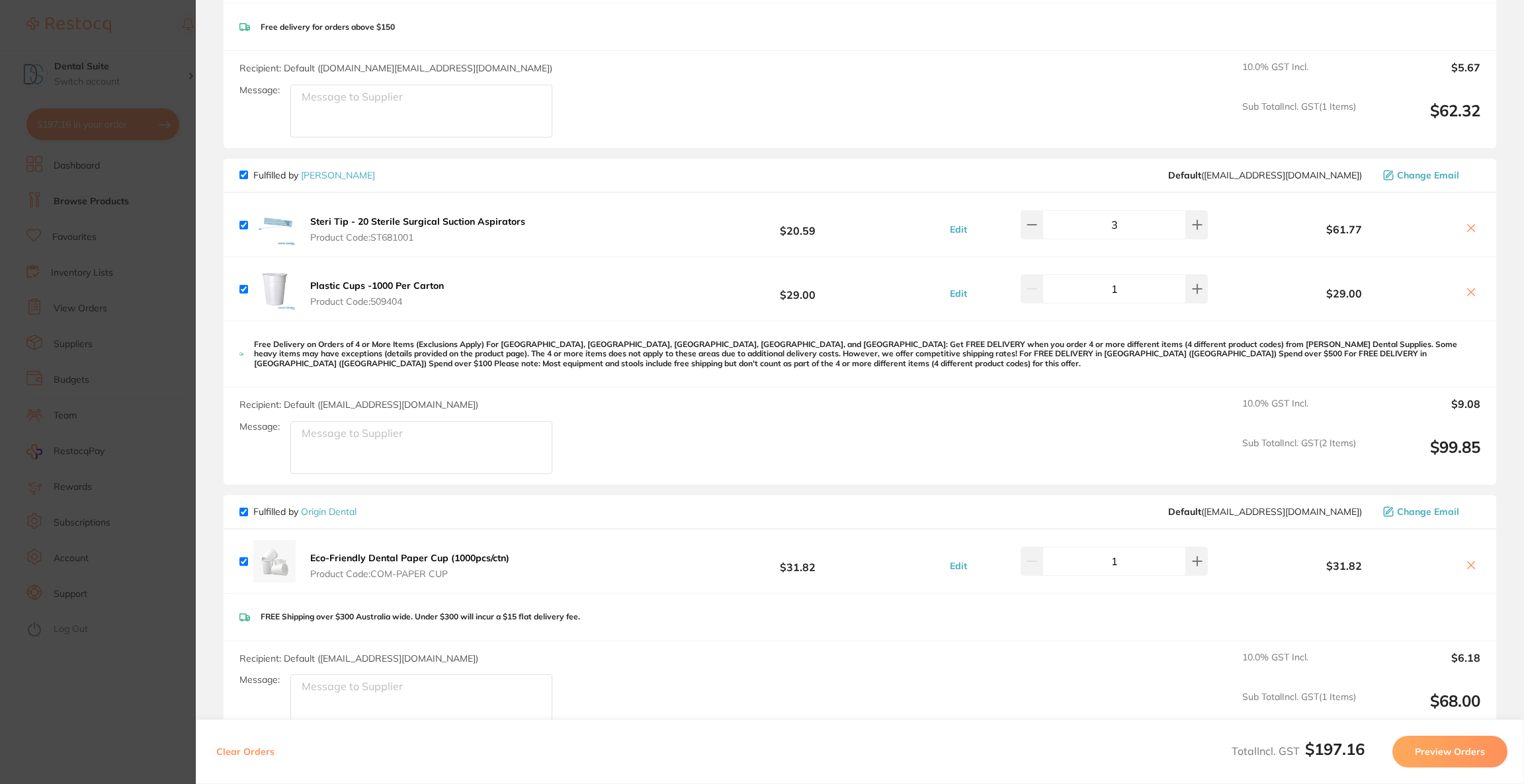
click at [1468, 563] on icon at bounding box center [1471, 564] width 7 height 7
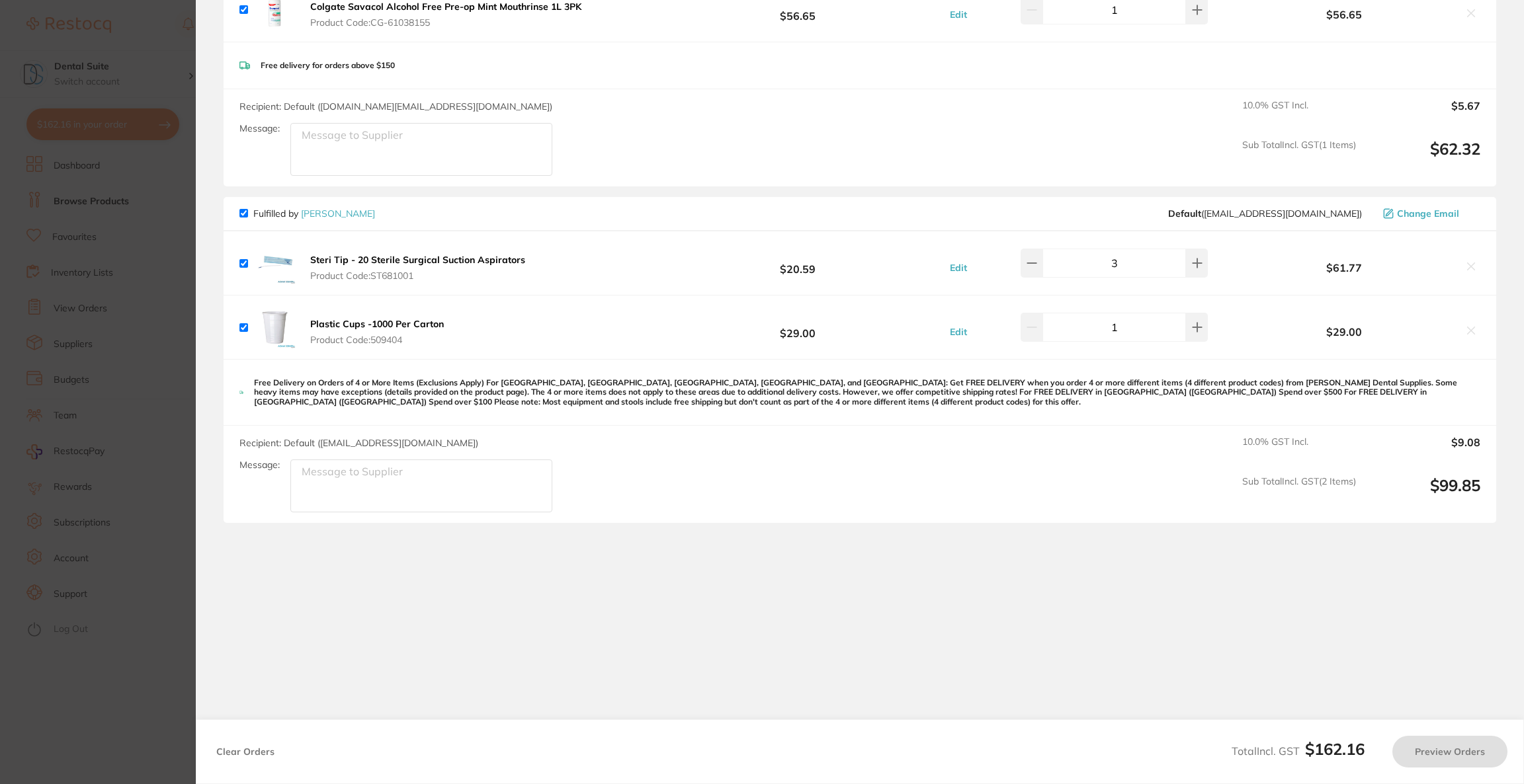
checkbox input "true"
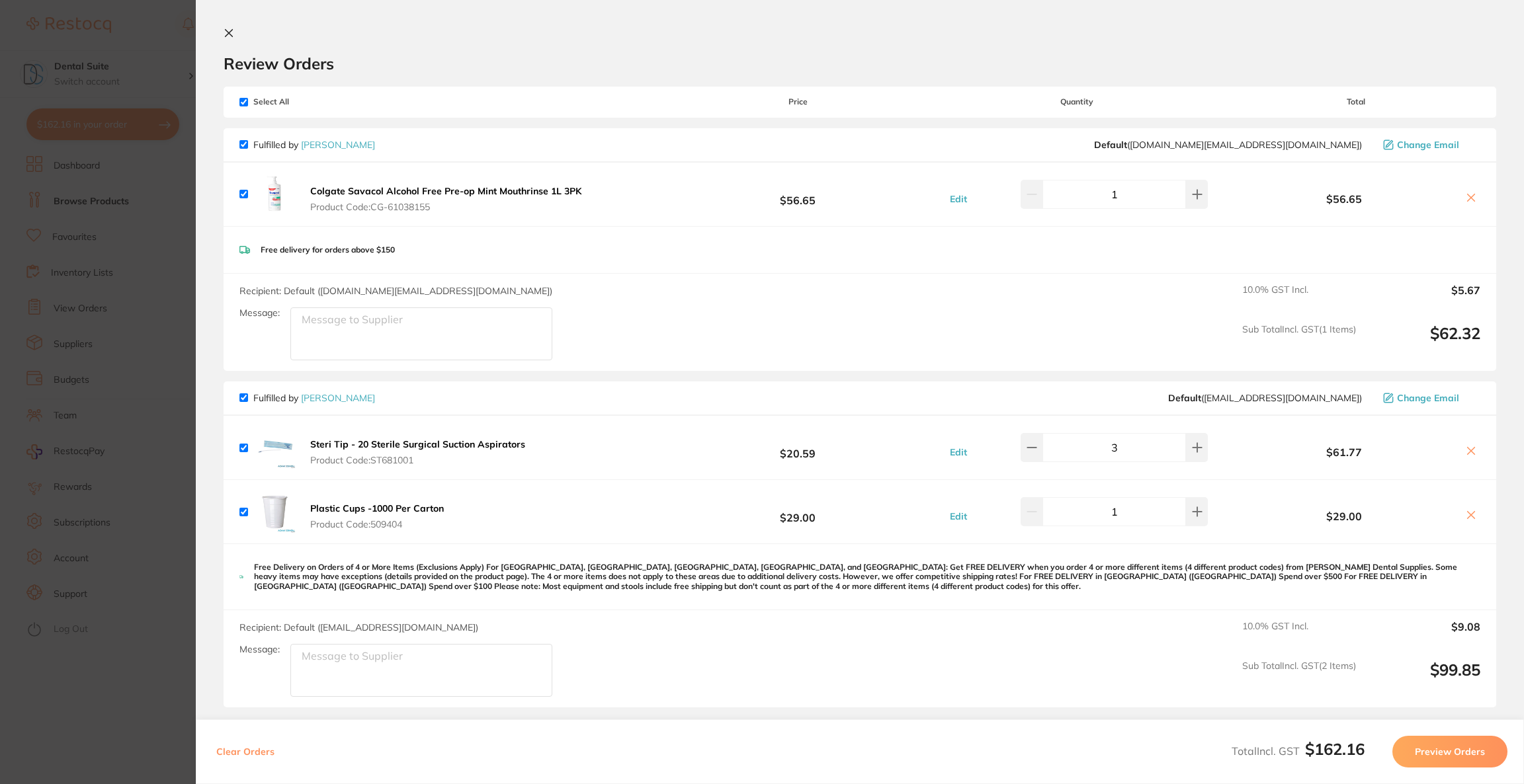
scroll to position [175, 0]
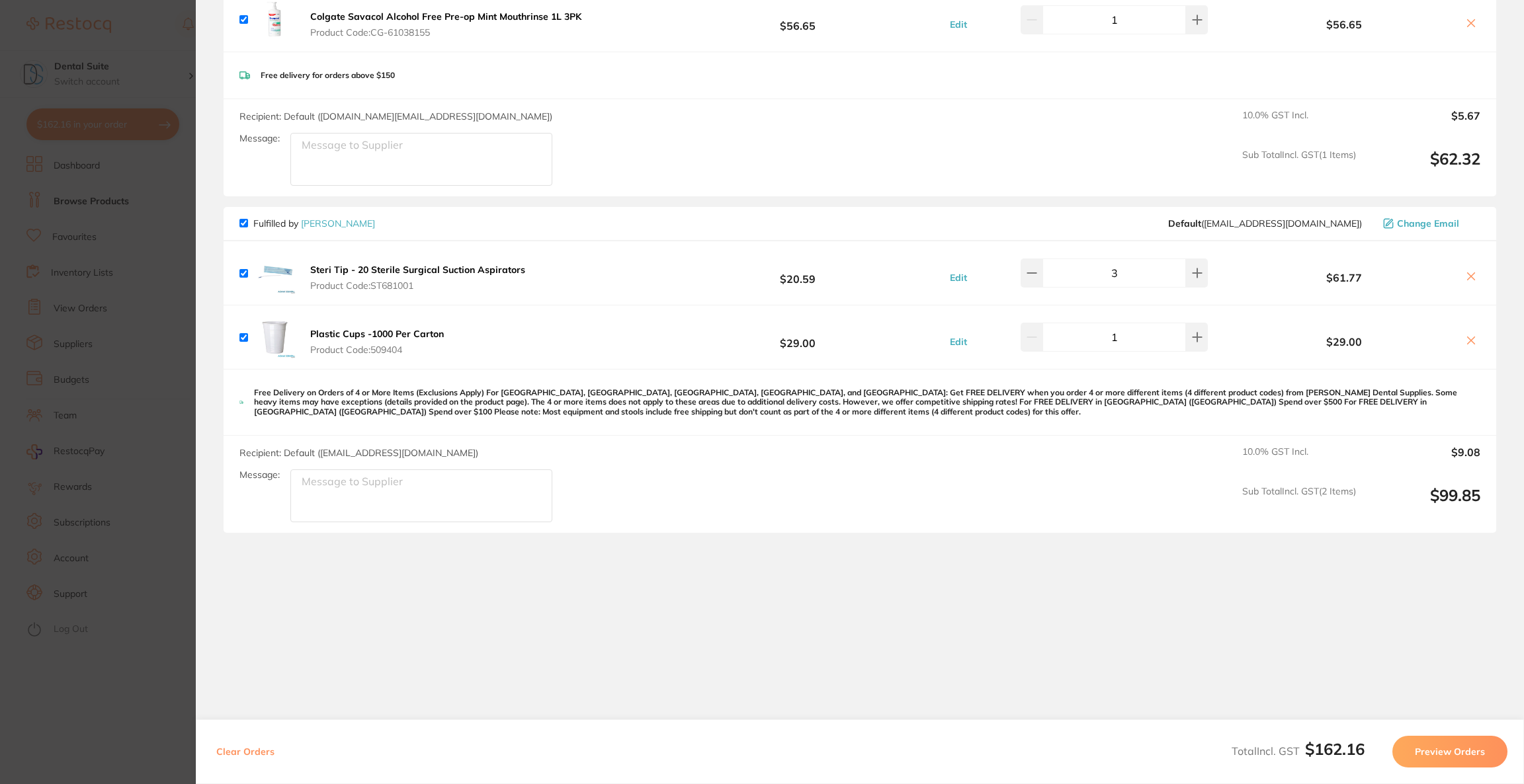
click at [1419, 749] on button "Preview Orders" at bounding box center [1450, 751] width 115 height 32
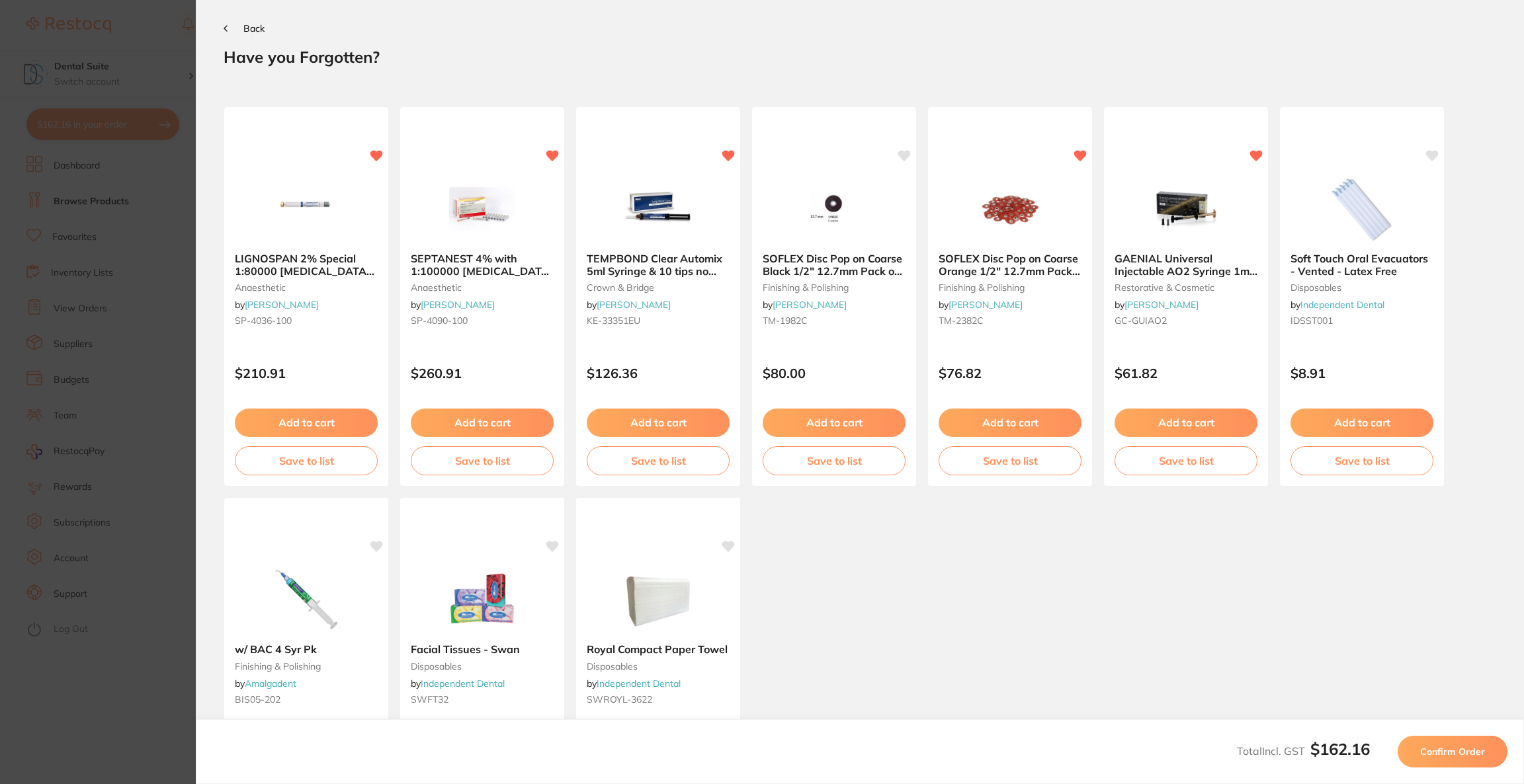
scroll to position [0, 0]
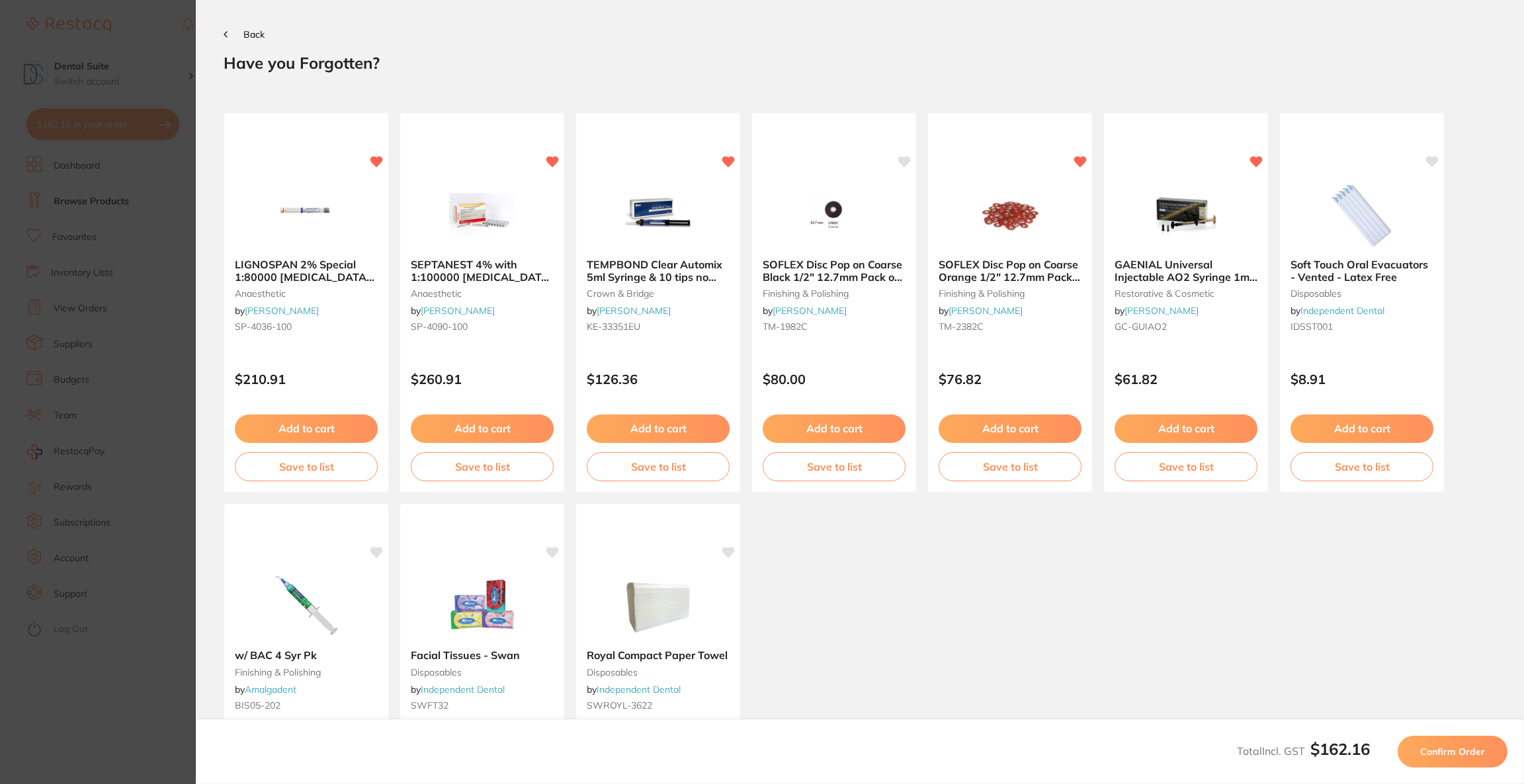
click at [1419, 749] on button "Confirm Order" at bounding box center [1452, 751] width 109 height 32
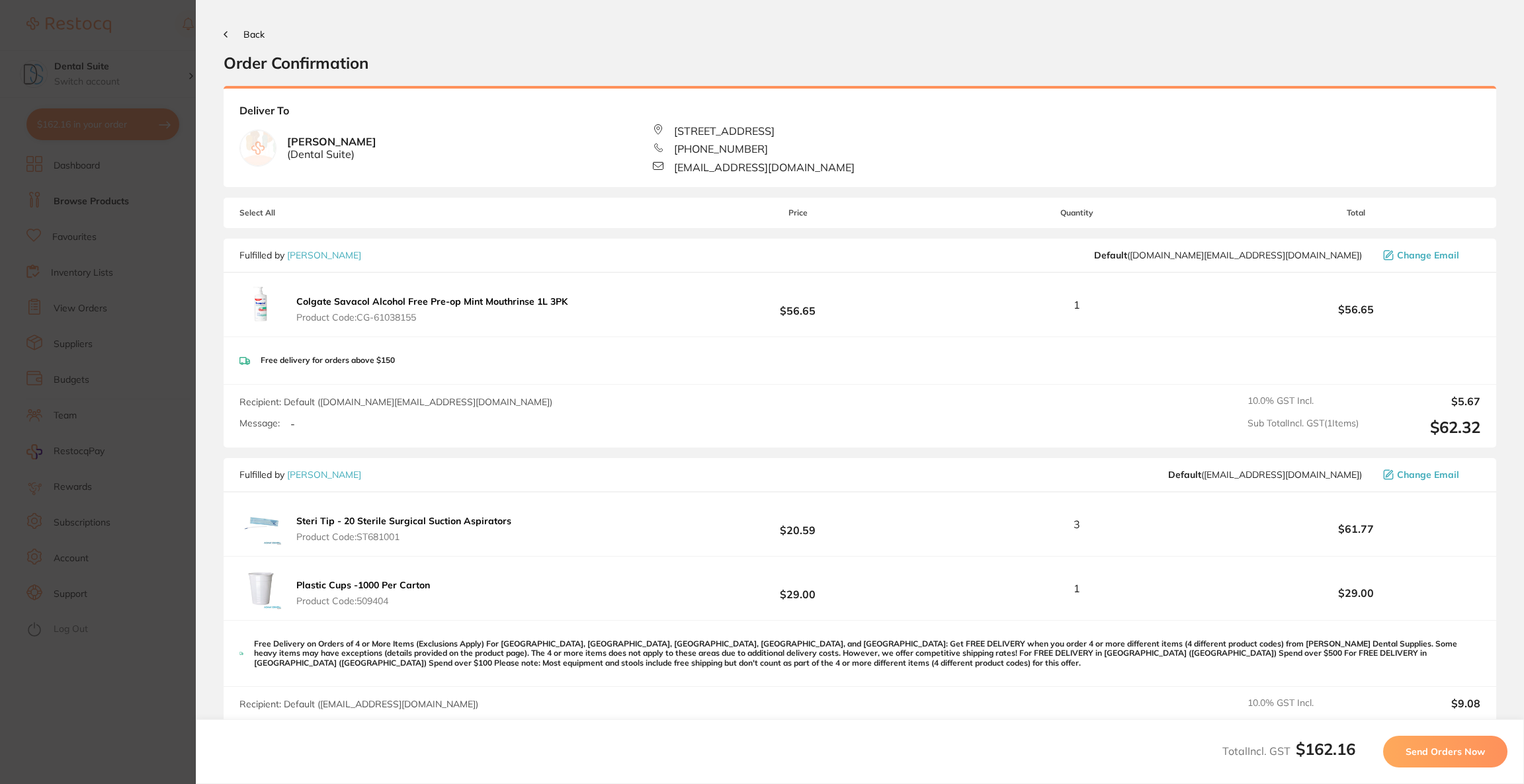
click at [1419, 749] on span "Send Orders Now" at bounding box center [1445, 752] width 79 height 12
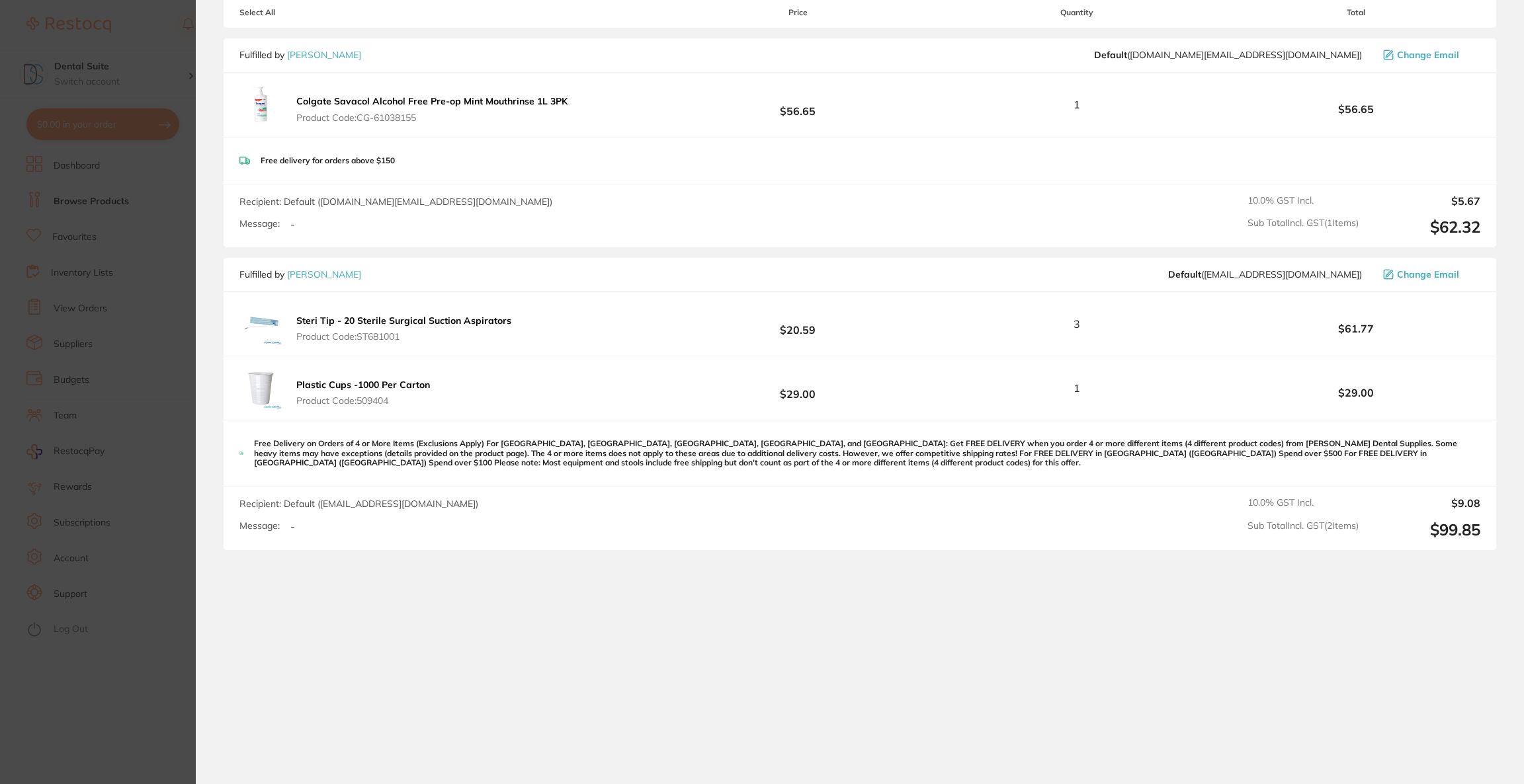
scroll to position [435, 0]
